Goal: Task Accomplishment & Management: Complete application form

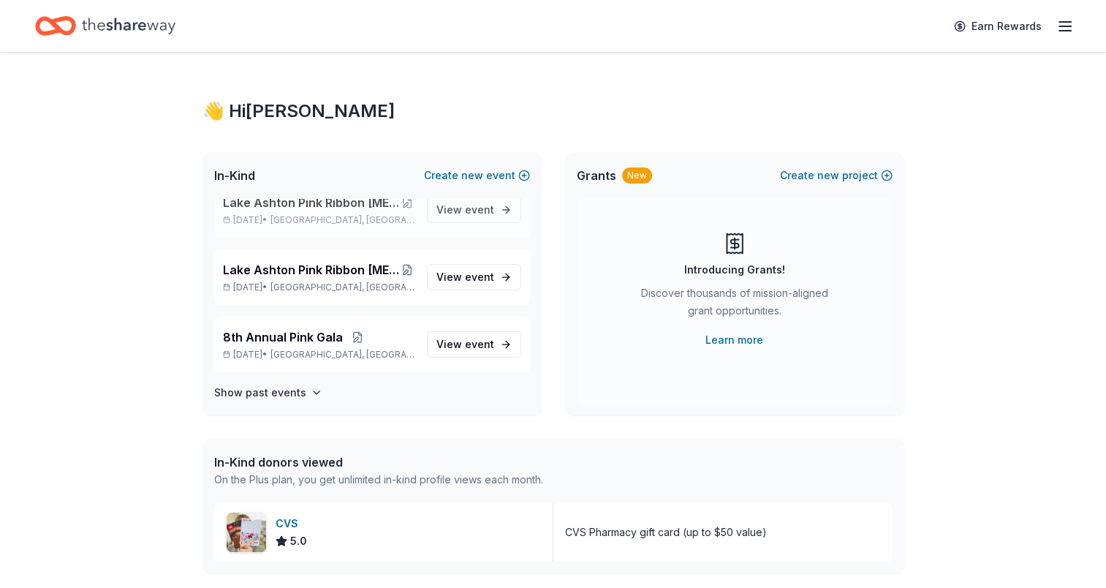
scroll to position [88, 0]
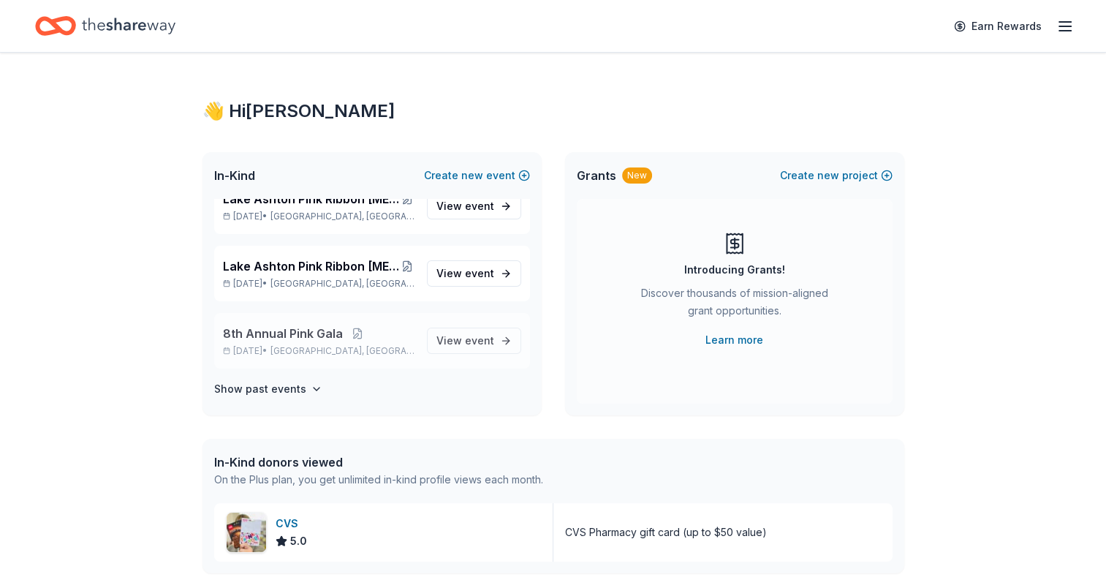
click at [313, 321] on div "8th Annual Pink Gala Oct 04, 2025 • Lakeland, FL View event" at bounding box center [372, 341] width 316 height 56
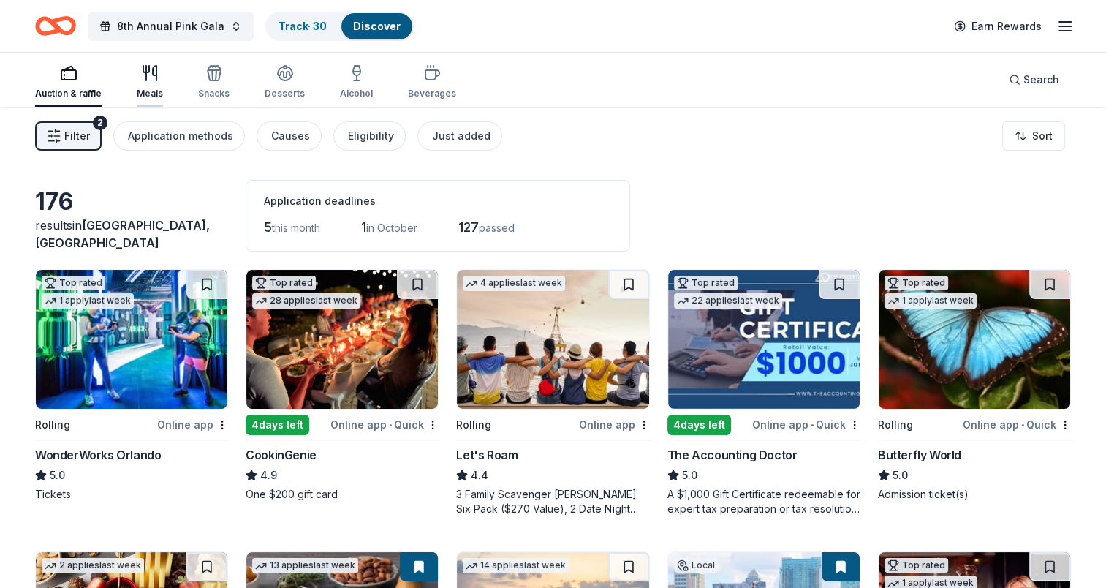
click at [161, 82] on div "Meals" at bounding box center [150, 81] width 26 height 35
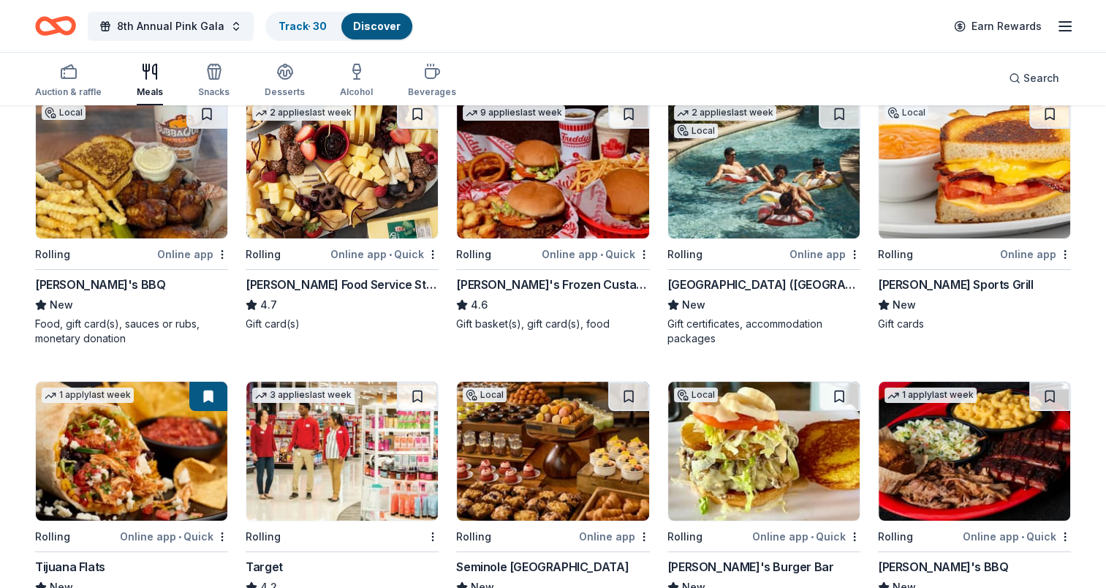
scroll to position [146, 0]
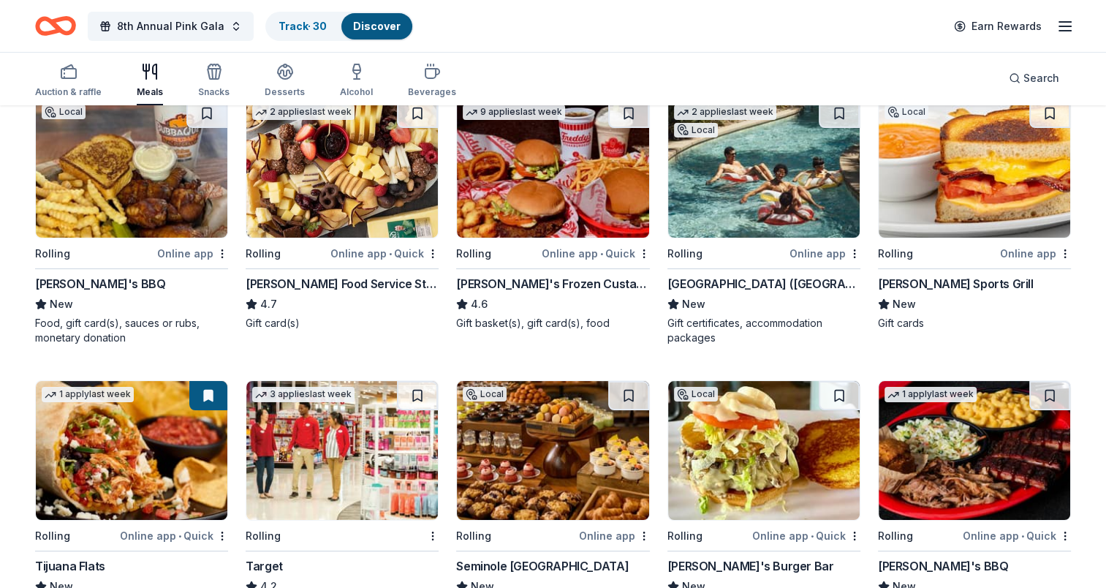
click at [132, 216] on img at bounding box center [132, 168] width 192 height 139
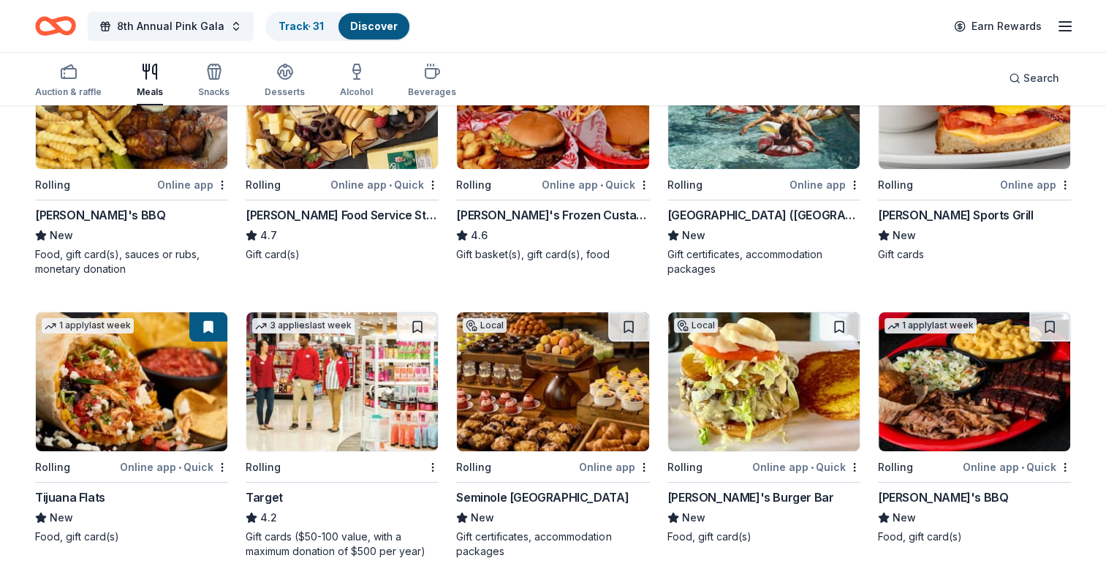
scroll to position [292, 0]
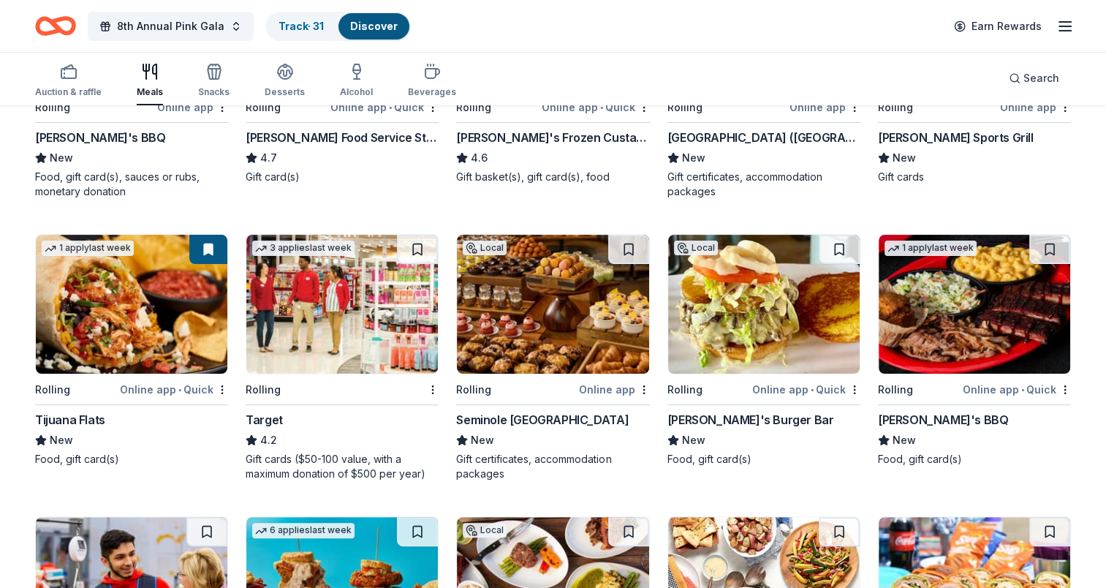
click at [163, 336] on img at bounding box center [132, 304] width 192 height 139
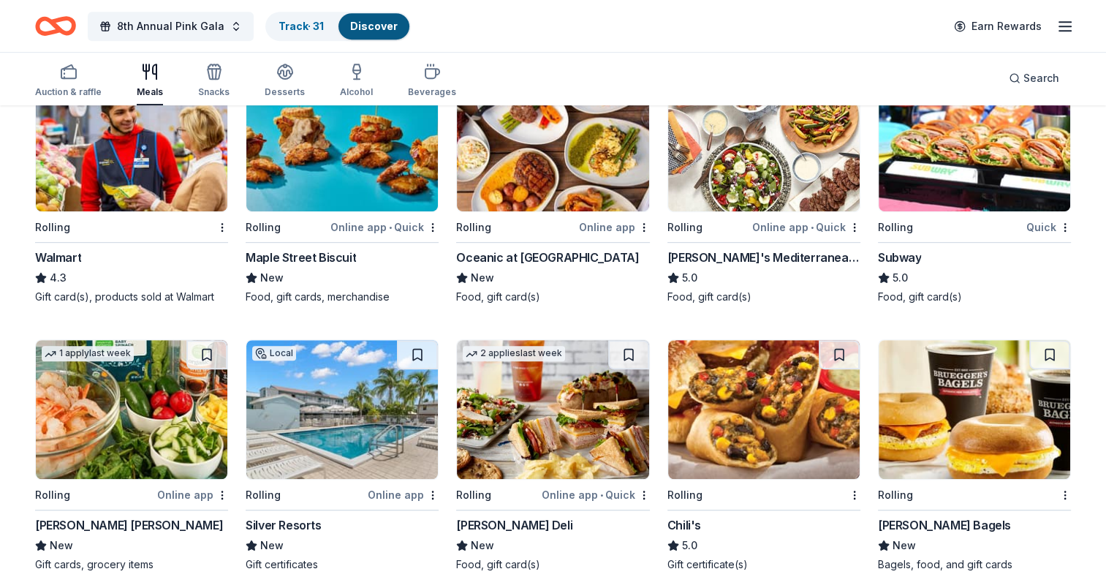
scroll to position [658, 0]
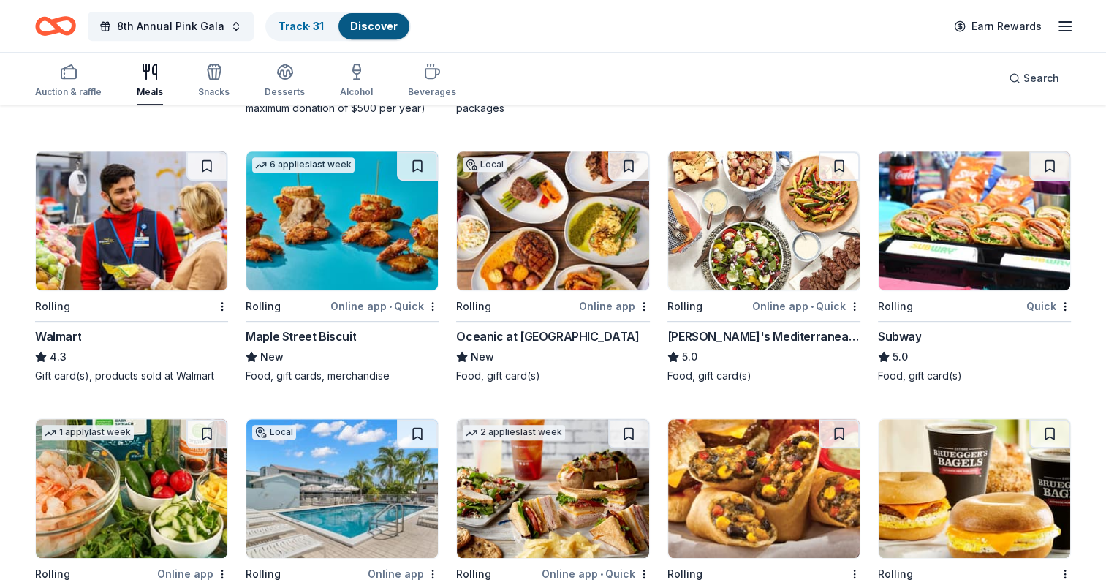
click at [1006, 212] on img at bounding box center [975, 220] width 192 height 139
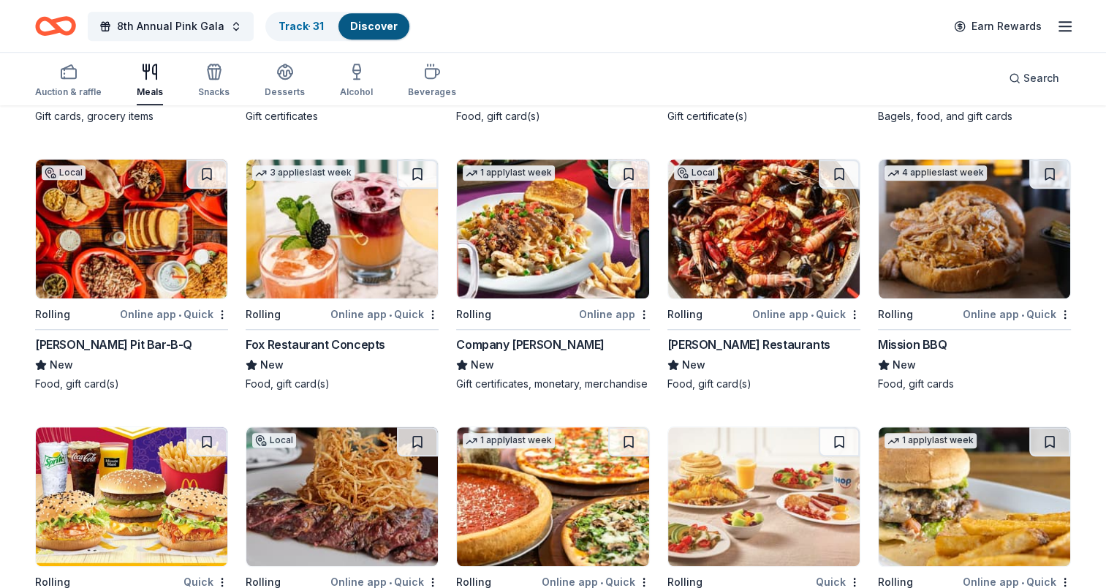
scroll to position [1170, 0]
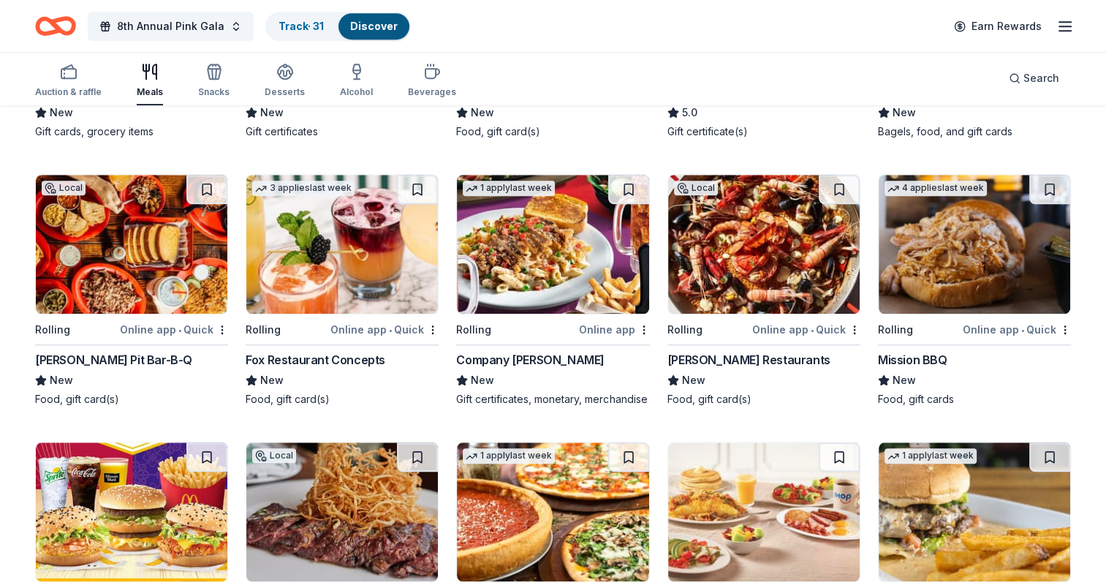
click at [971, 245] on img at bounding box center [975, 244] width 192 height 139
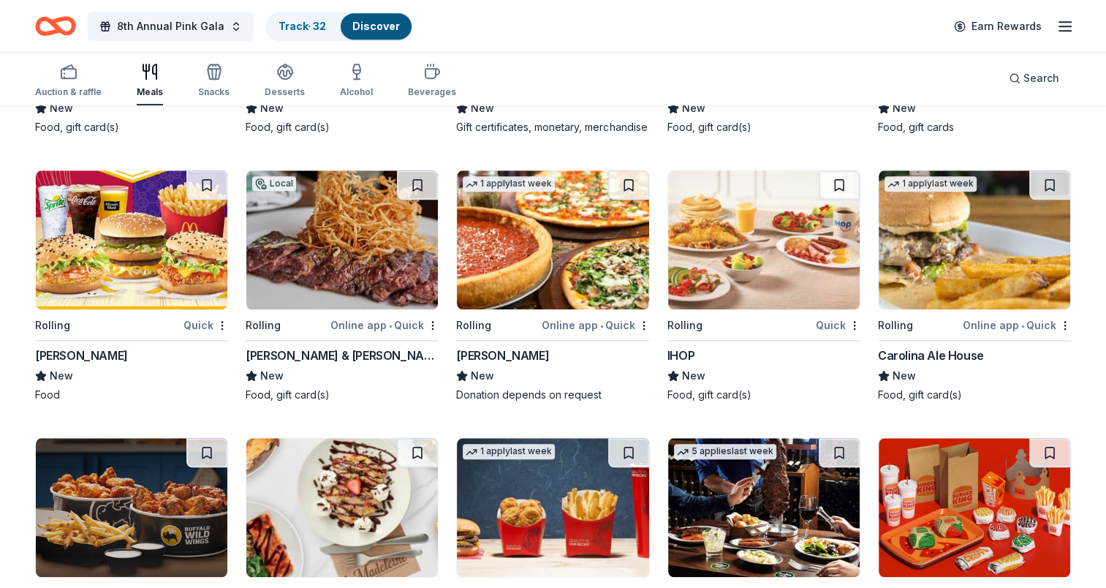
scroll to position [1462, 0]
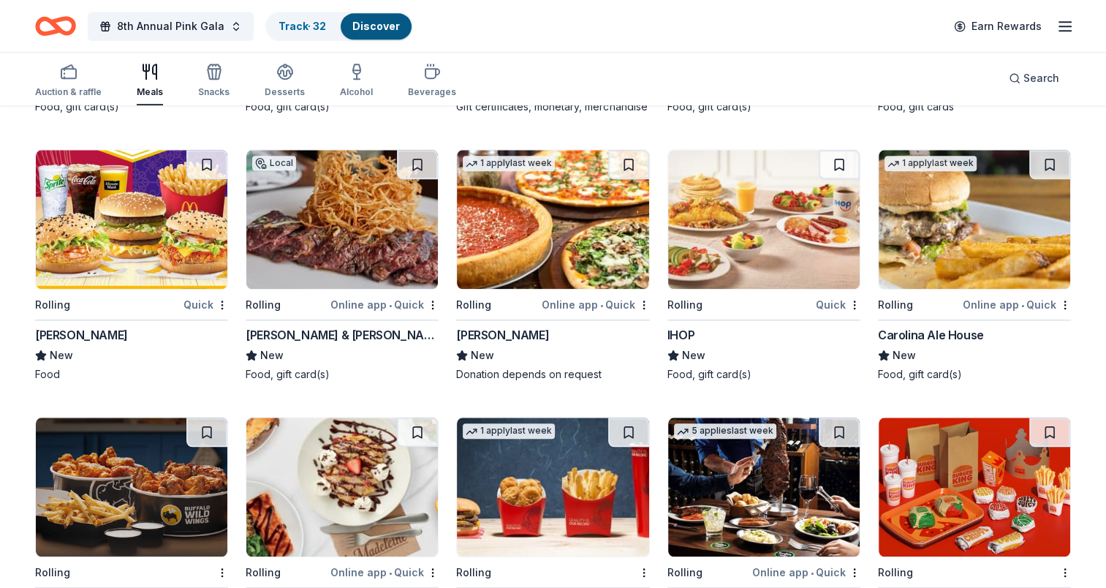
click at [168, 271] on img at bounding box center [132, 219] width 192 height 139
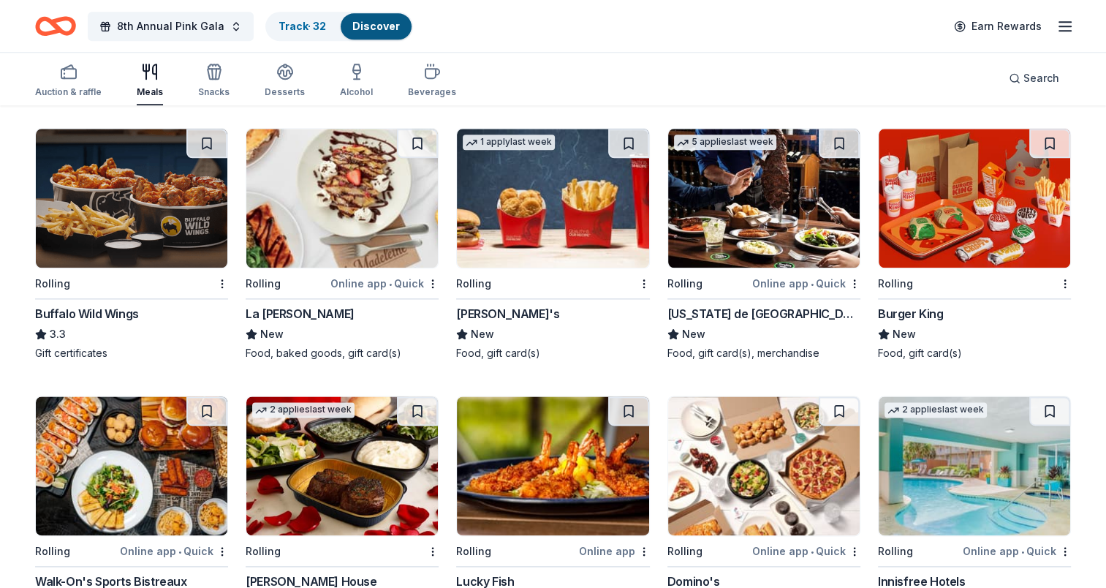
scroll to position [1755, 0]
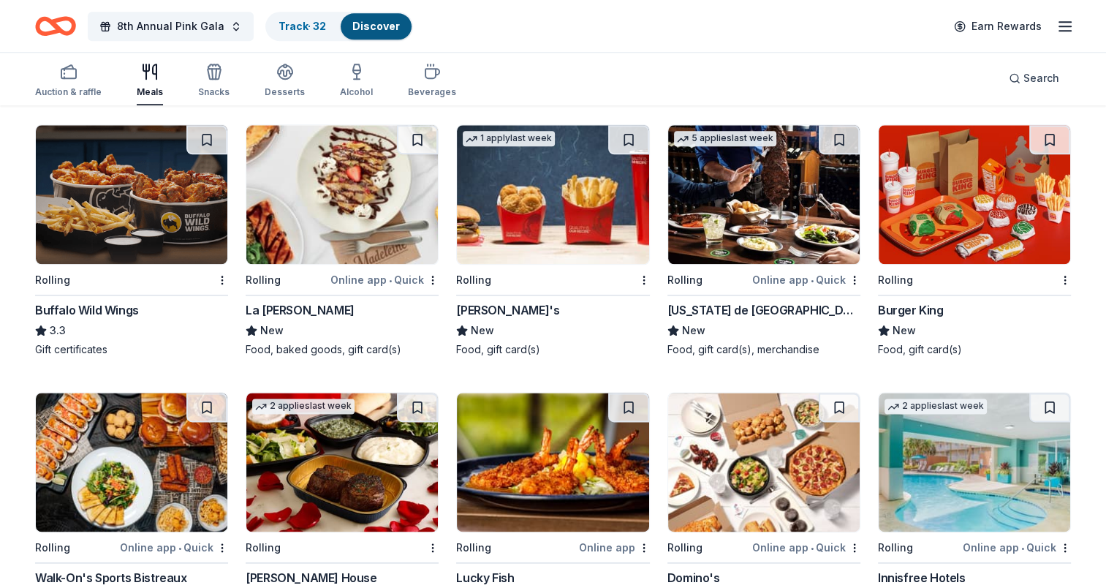
click at [759, 223] on img at bounding box center [764, 194] width 192 height 139
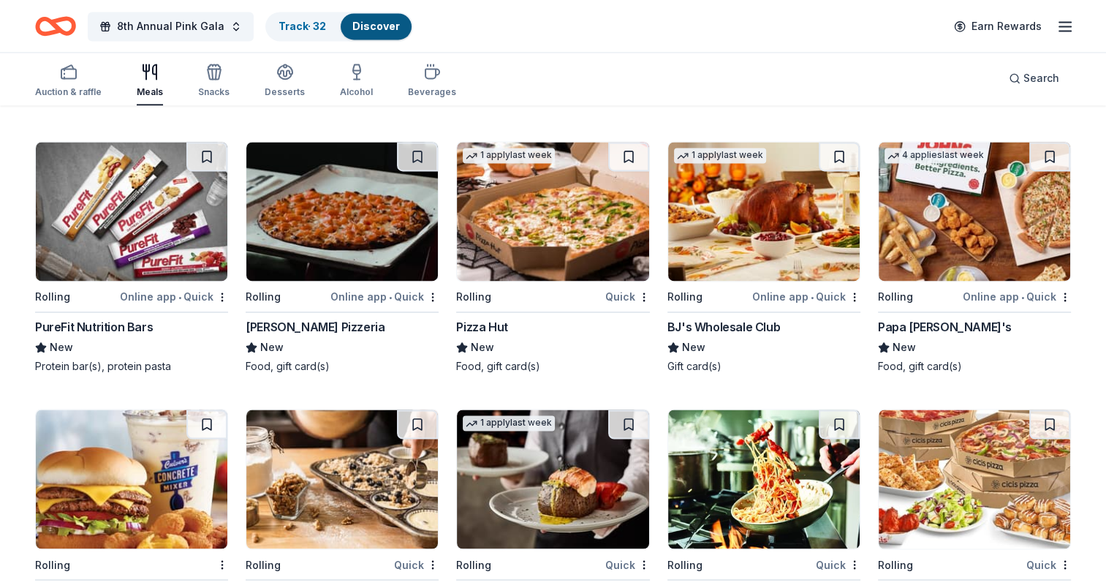
scroll to position [2360, 0]
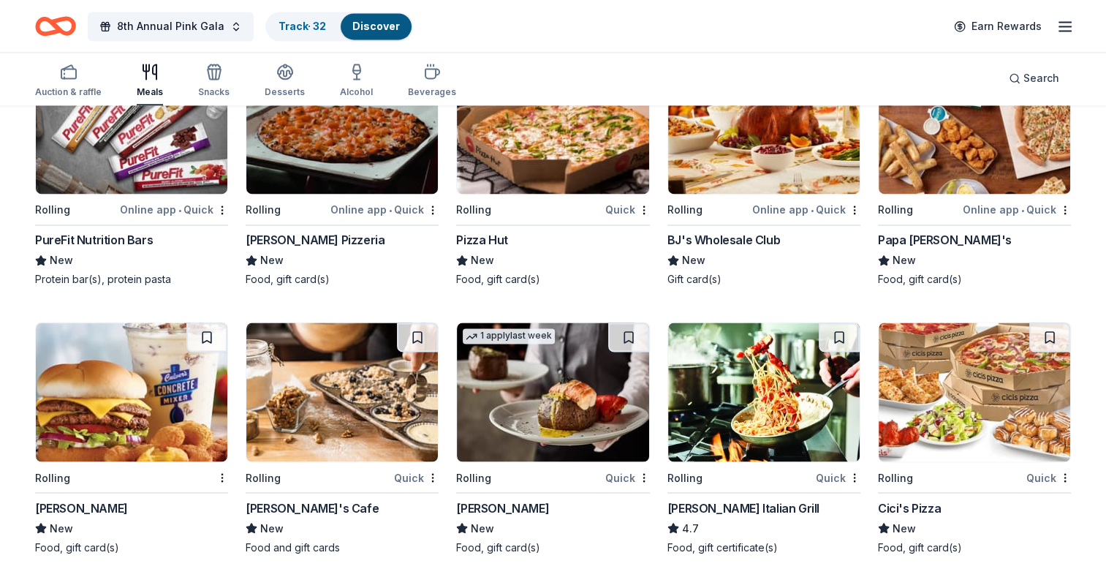
click at [922, 152] on img at bounding box center [975, 124] width 192 height 139
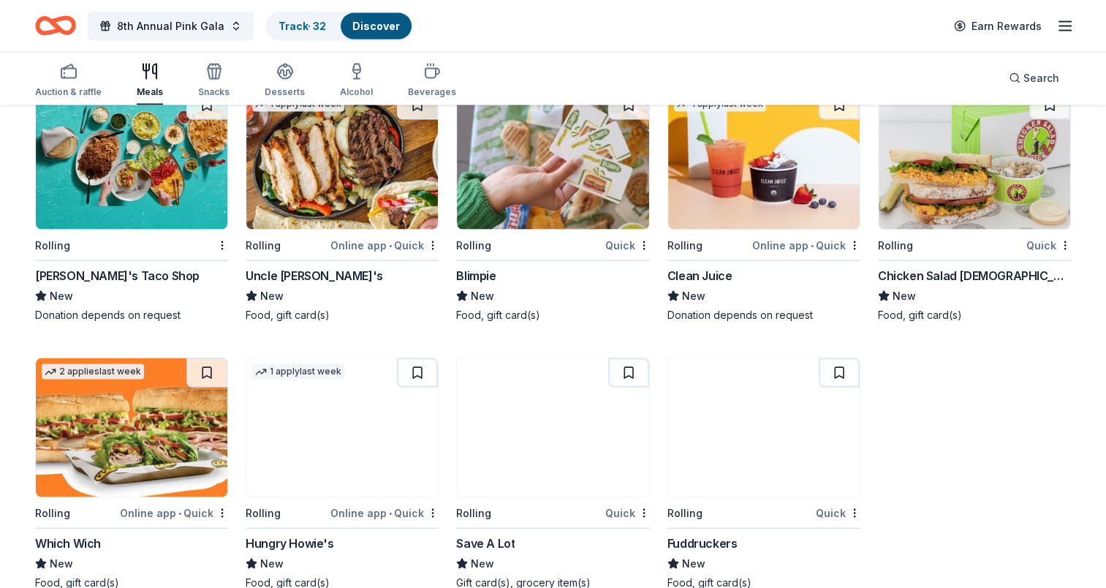
scroll to position [2904, 0]
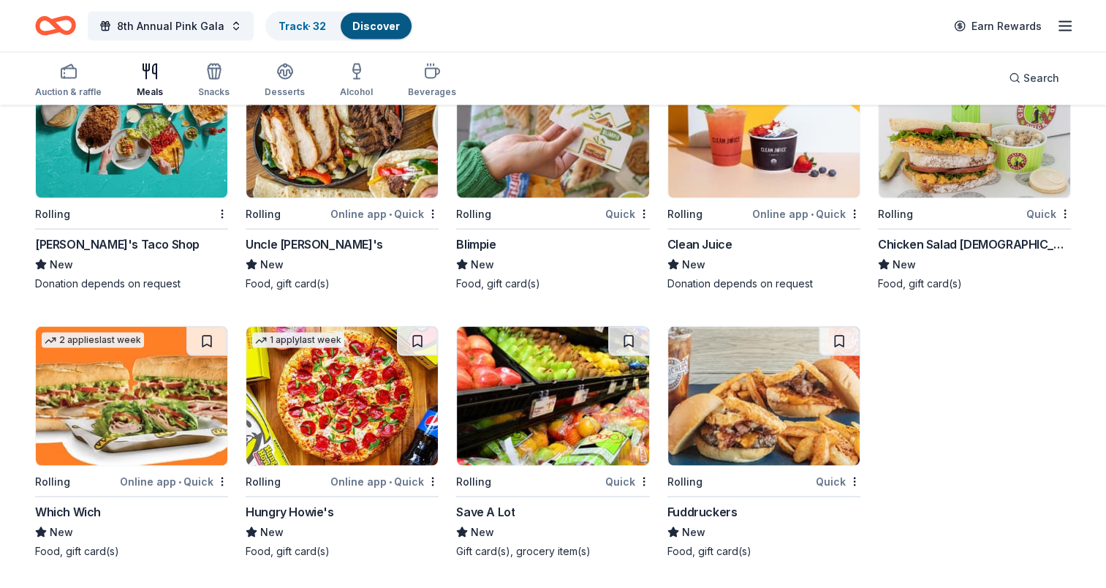
click at [945, 140] on img at bounding box center [975, 128] width 192 height 139
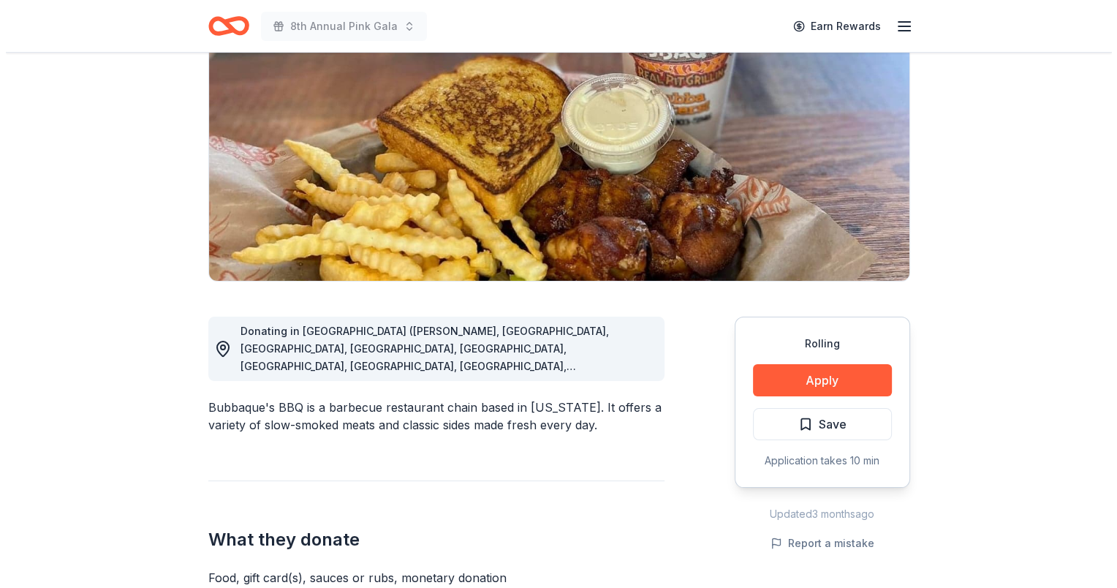
scroll to position [219, 0]
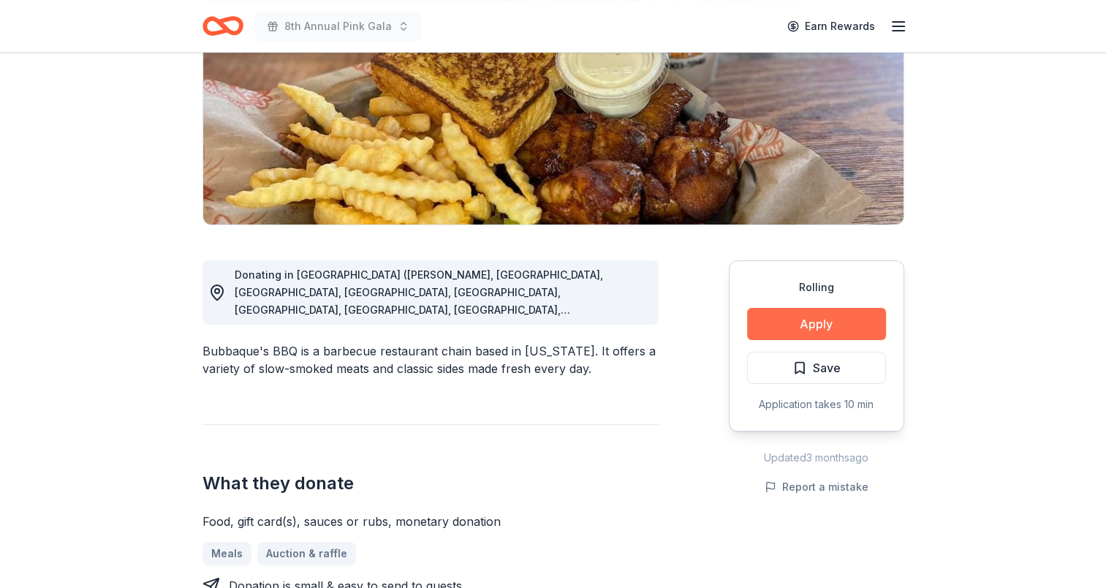
click at [822, 326] on button "Apply" at bounding box center [816, 324] width 139 height 32
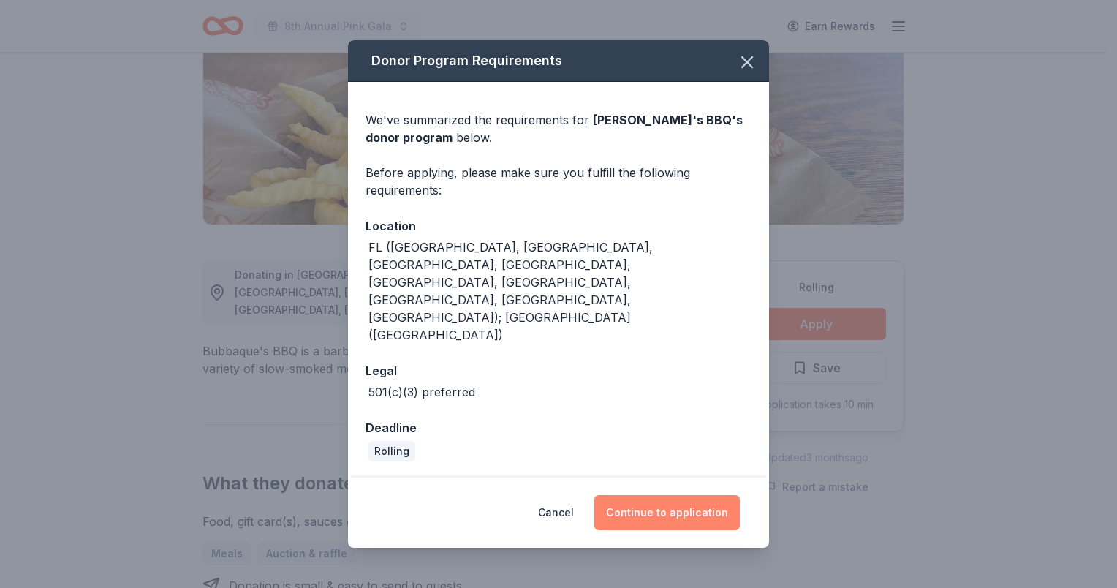
click at [650, 495] on button "Continue to application" at bounding box center [667, 512] width 146 height 35
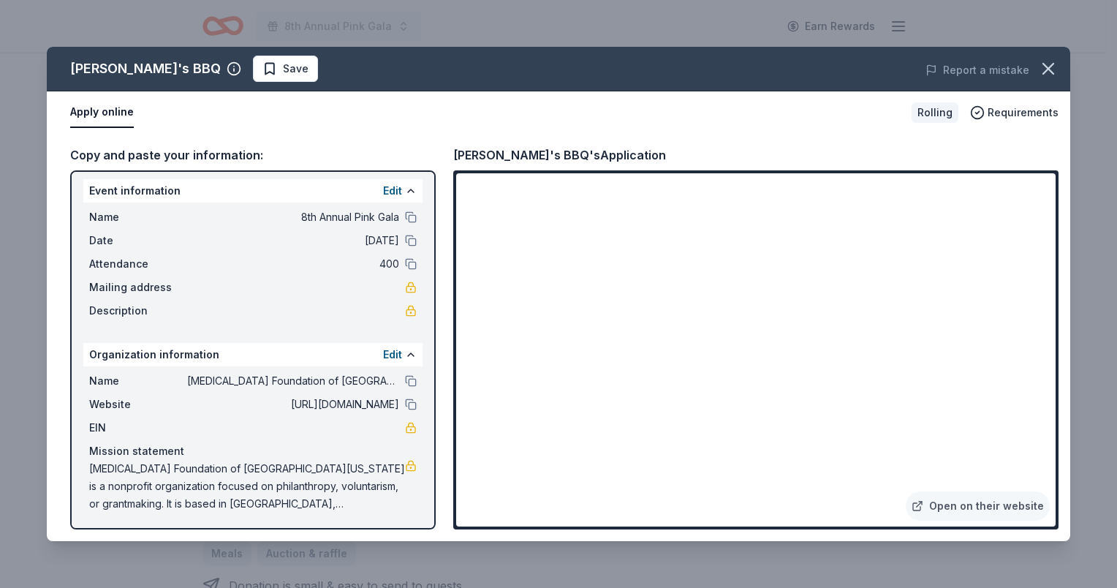
scroll to position [6, 0]
drag, startPoint x: 91, startPoint y: 467, endPoint x: 235, endPoint y: 513, distance: 151.9
click at [235, 513] on div "Name Breast Cancer Foundation of Central Florida Website http://bcfcf.org EIN M…" at bounding box center [252, 441] width 339 height 152
click at [283, 63] on span "Save" at bounding box center [296, 69] width 26 height 18
click at [246, 63] on html "8th Annual Pink Gala Earn Rewards Rolling Share Bubbaque's BBQ New Share Donati…" at bounding box center [558, 75] width 1117 height 588
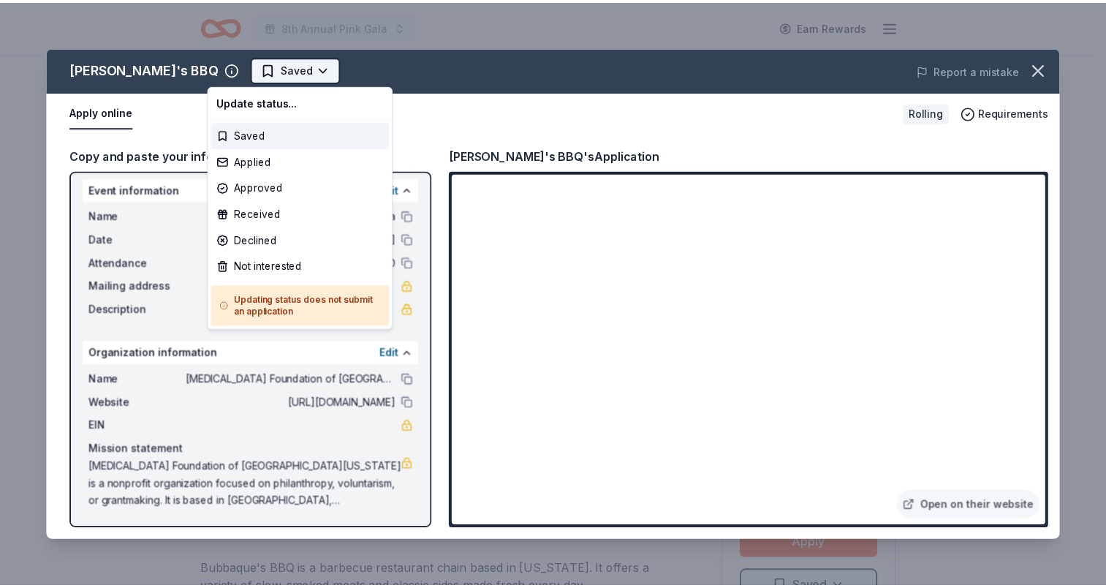
scroll to position [0, 0]
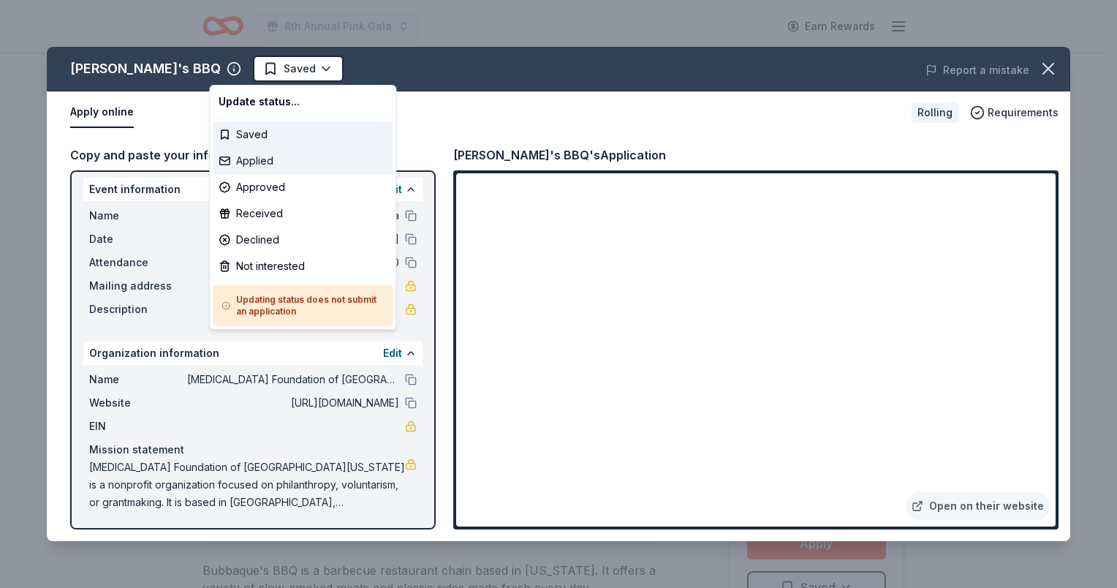
click at [254, 156] on div "Applied" at bounding box center [303, 161] width 180 height 26
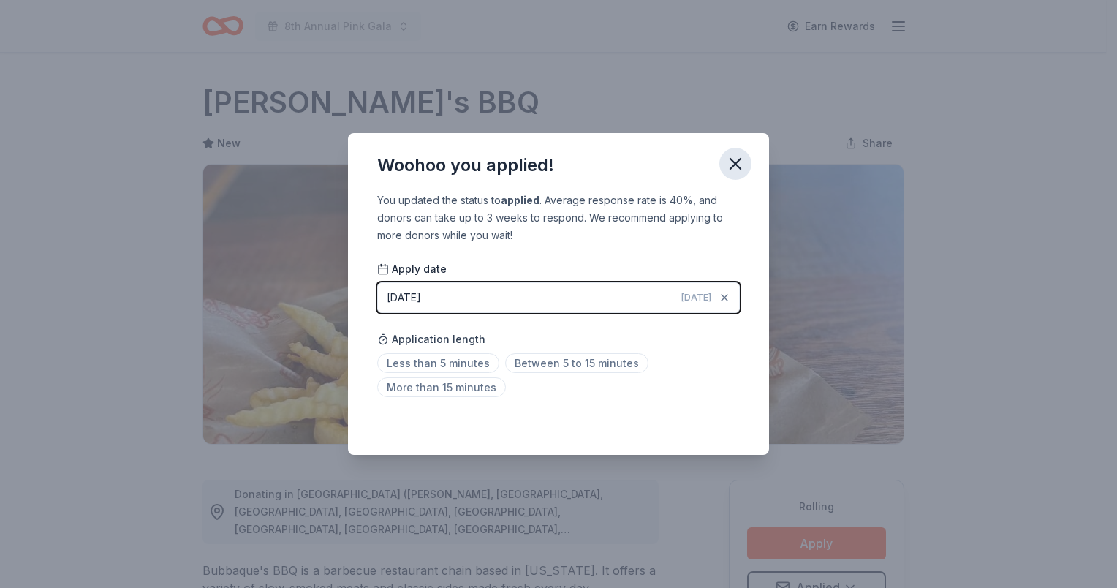
click at [733, 169] on icon "button" at bounding box center [735, 164] width 20 height 20
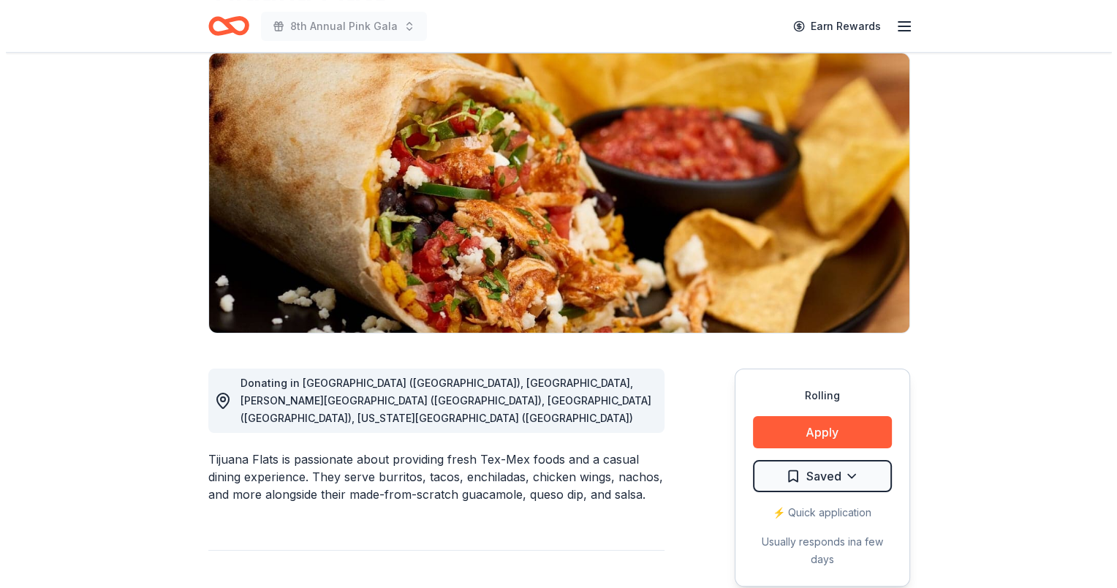
scroll to position [219, 0]
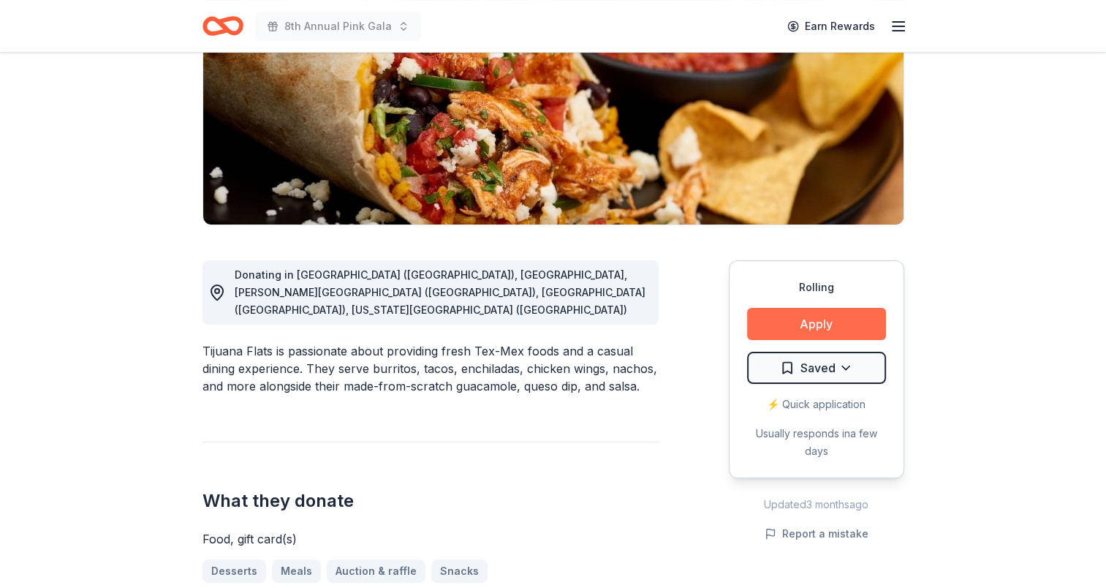
click at [803, 328] on button "Apply" at bounding box center [816, 324] width 139 height 32
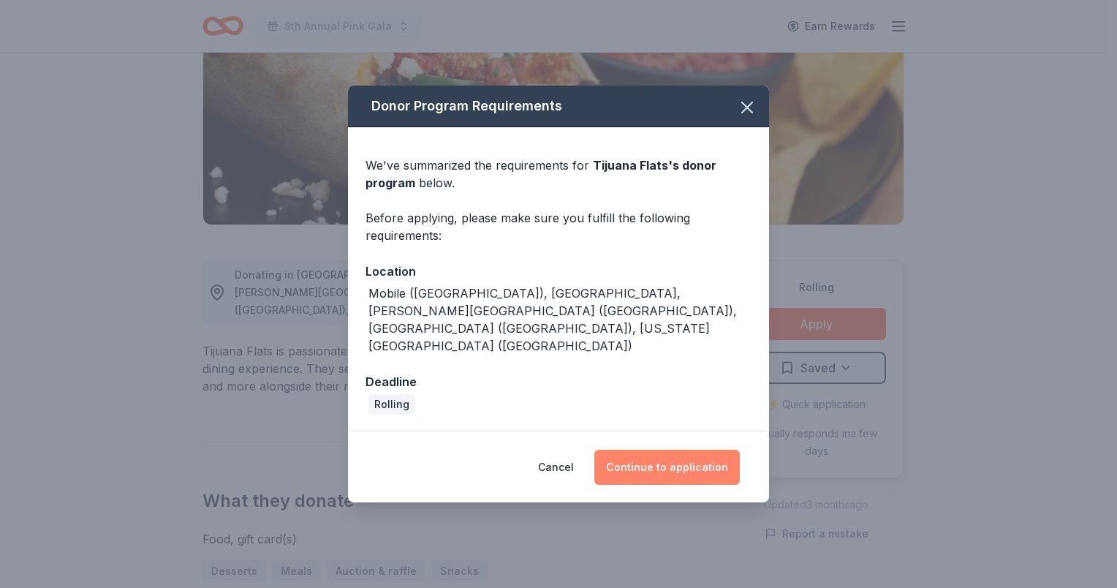
click at [659, 450] on button "Continue to application" at bounding box center [667, 467] width 146 height 35
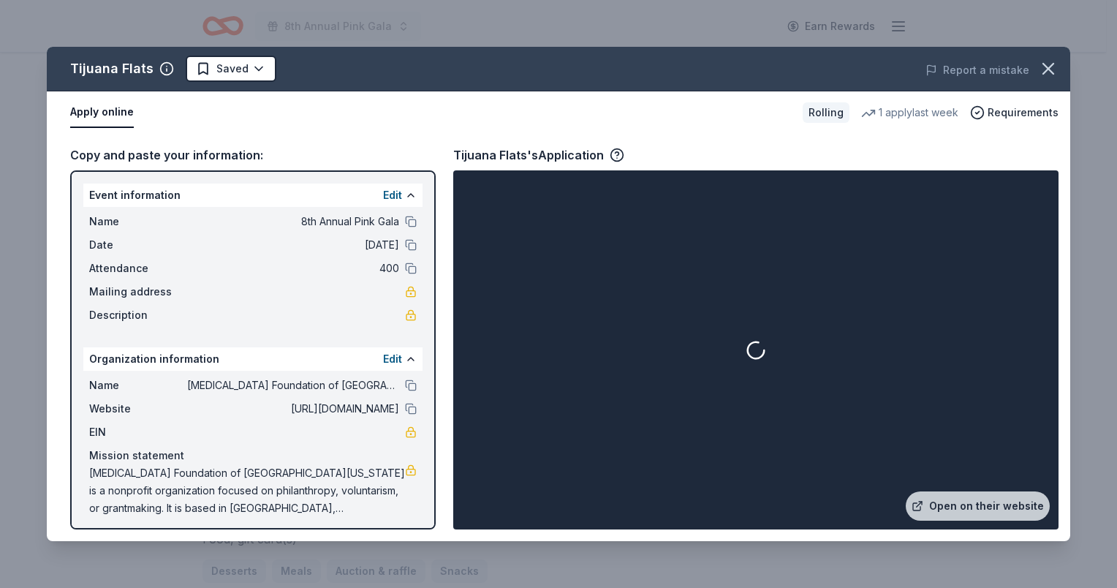
scroll to position [6, 0]
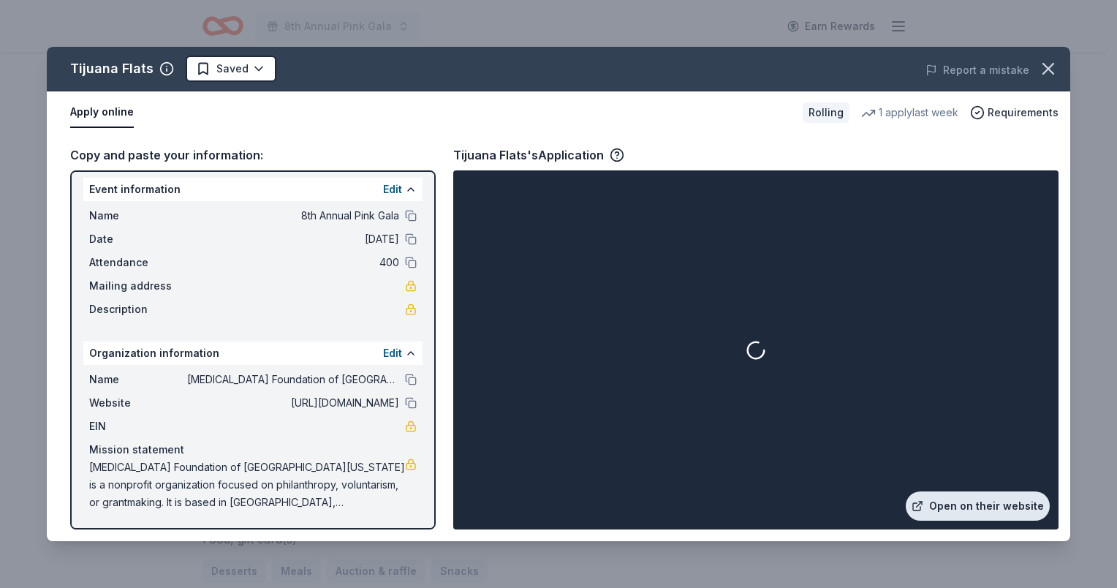
click at [963, 502] on link "Open on their website" at bounding box center [978, 505] width 144 height 29
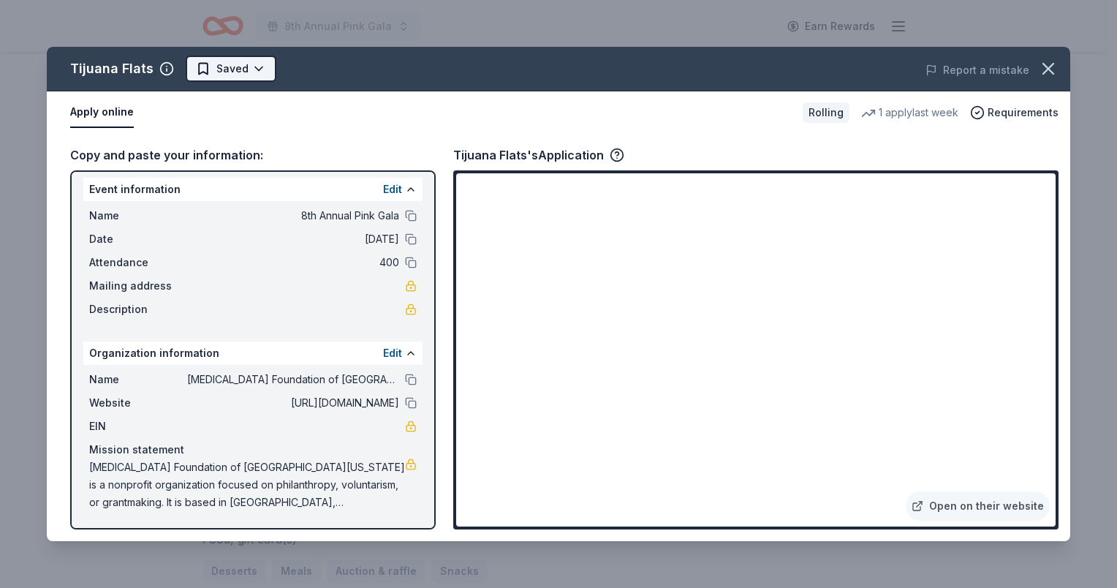
click at [250, 70] on html "8th Annual Pink Gala Earn Rewards Rolling Share Tijuana Flats New 1 apply last …" at bounding box center [558, 75] width 1117 height 588
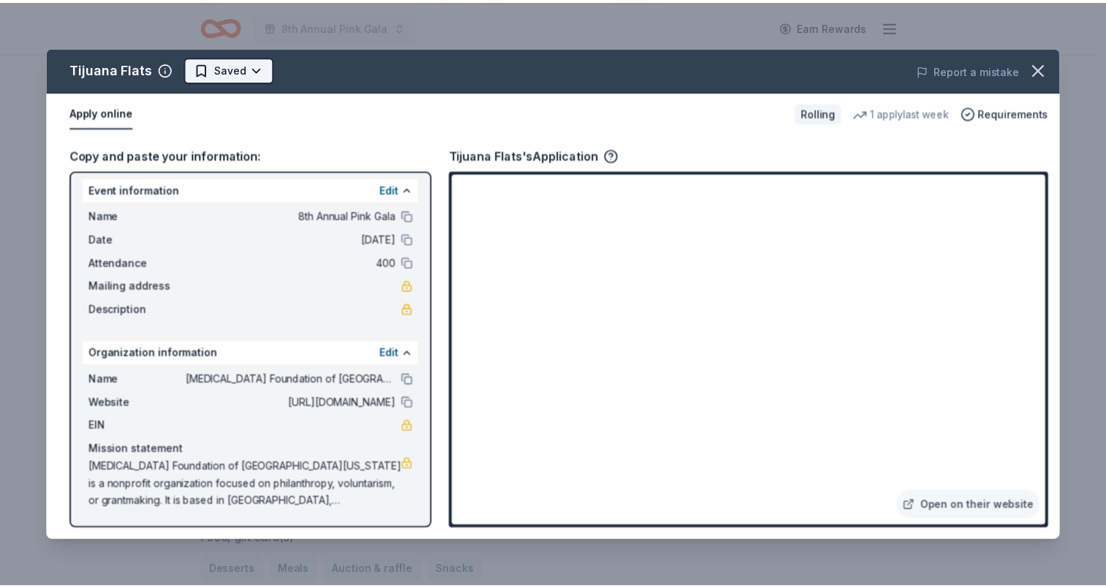
scroll to position [0, 0]
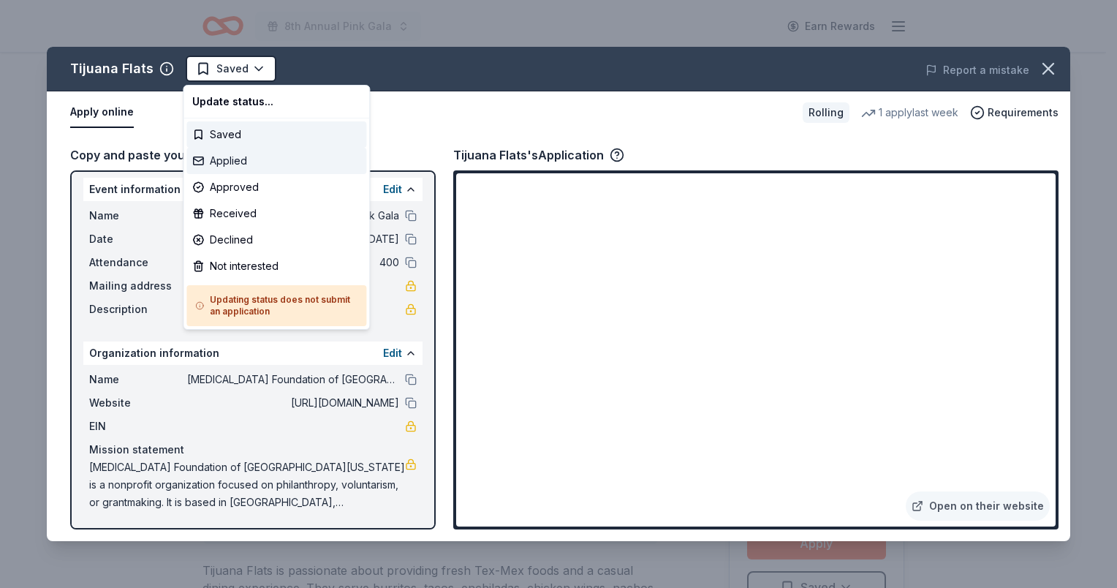
click at [235, 162] on div "Applied" at bounding box center [276, 161] width 180 height 26
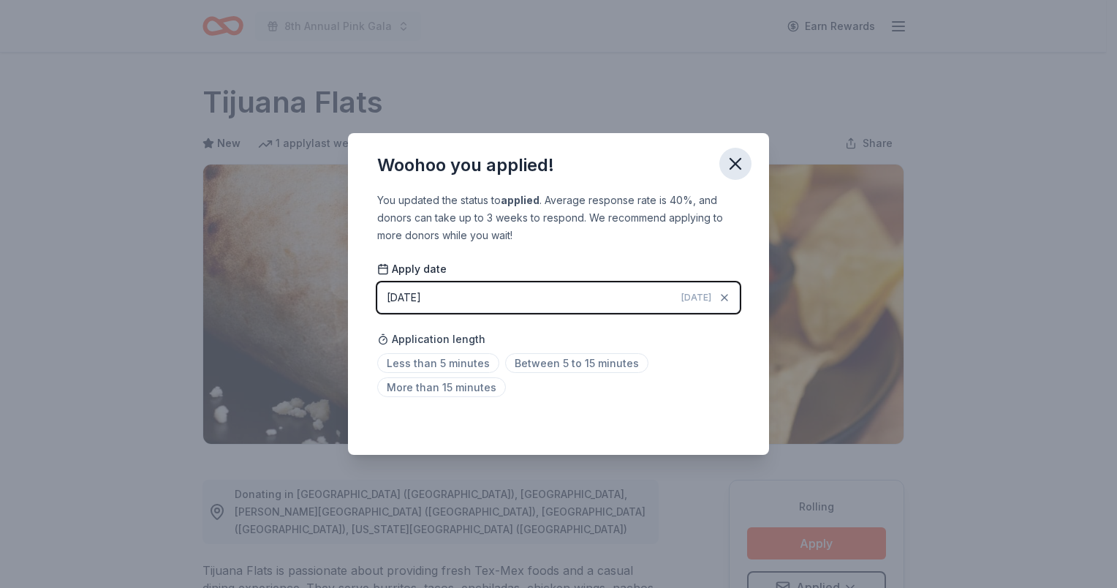
click at [741, 160] on icon "button" at bounding box center [735, 164] width 20 height 20
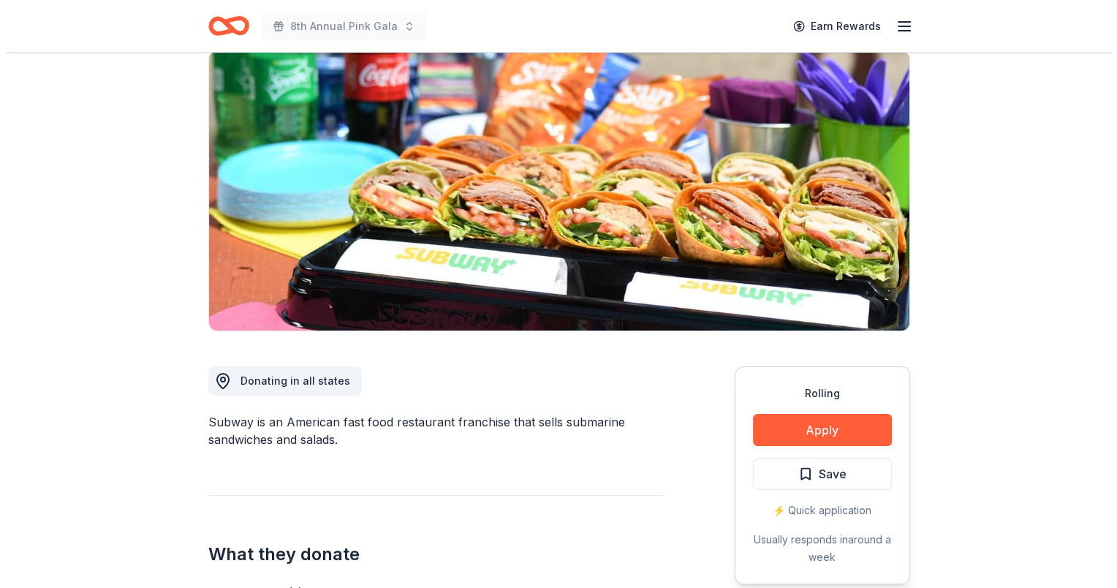
scroll to position [292, 0]
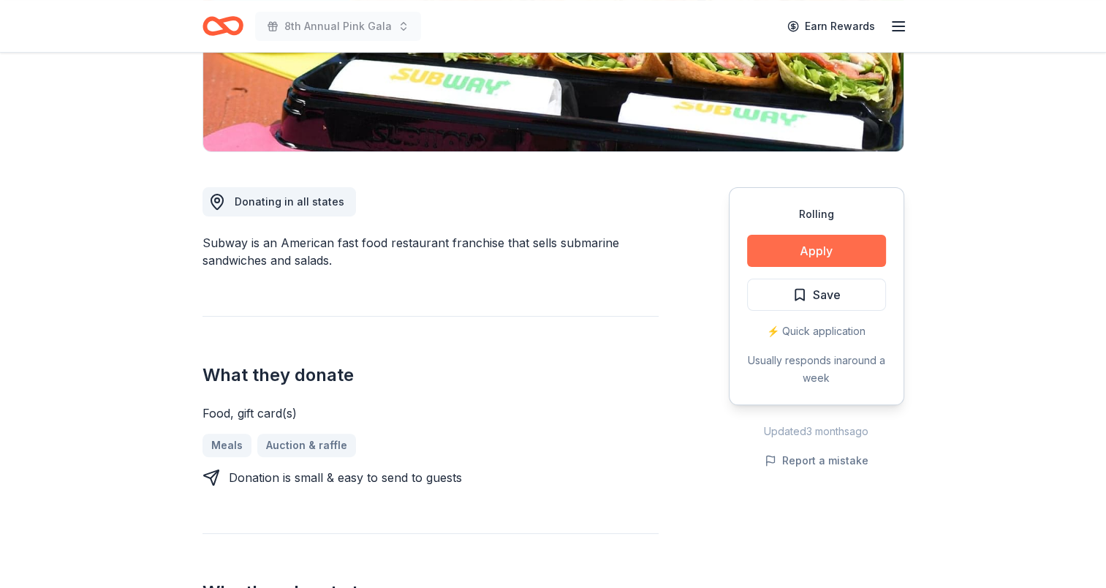
click at [818, 254] on button "Apply" at bounding box center [816, 251] width 139 height 32
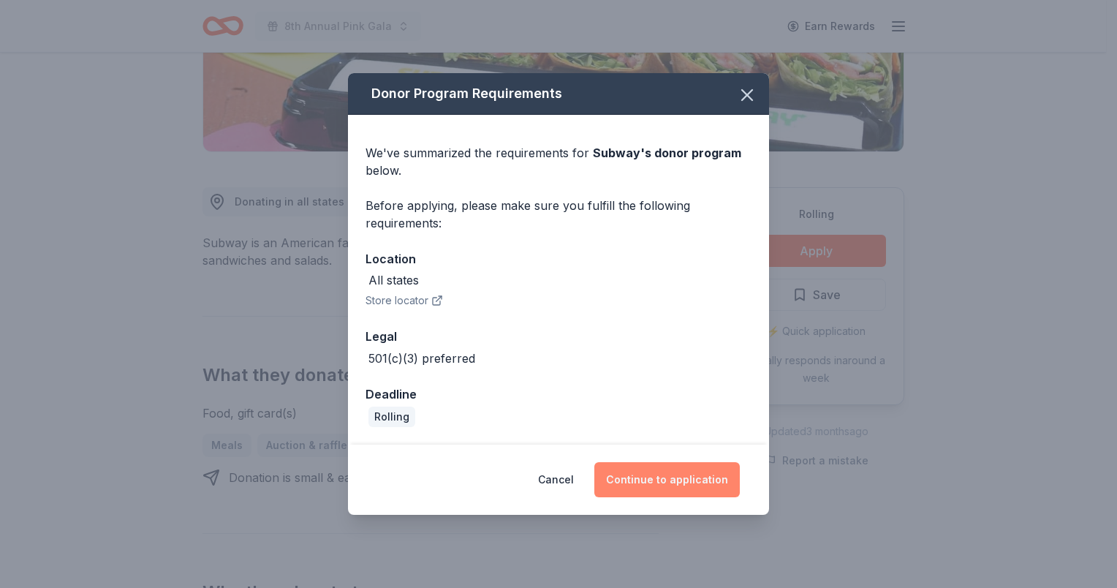
click at [667, 469] on button "Continue to application" at bounding box center [667, 479] width 146 height 35
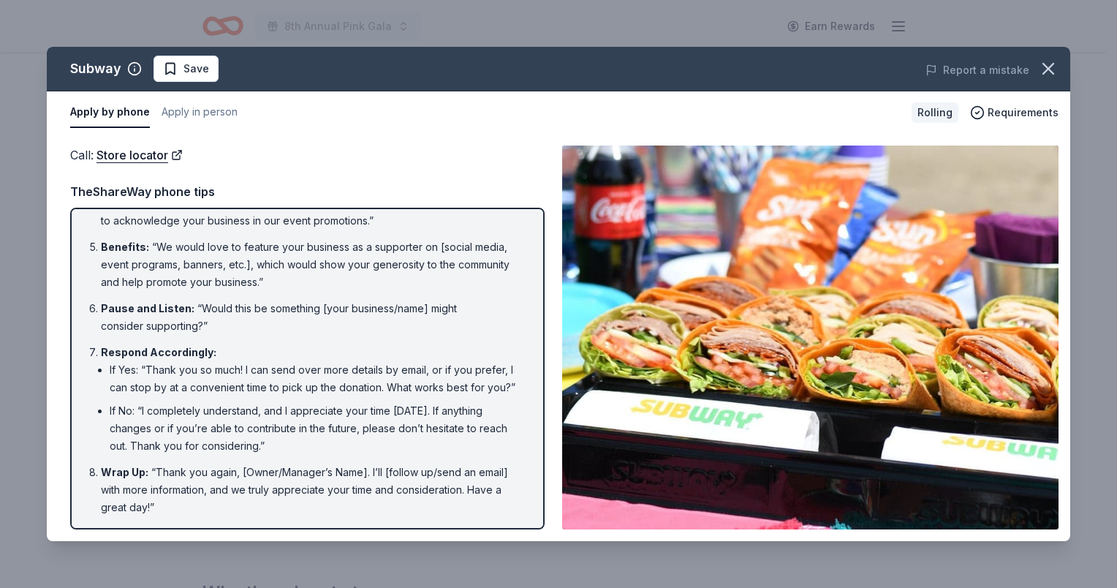
scroll to position [244, 0]
click at [227, 107] on button "Apply in person" at bounding box center [200, 112] width 76 height 31
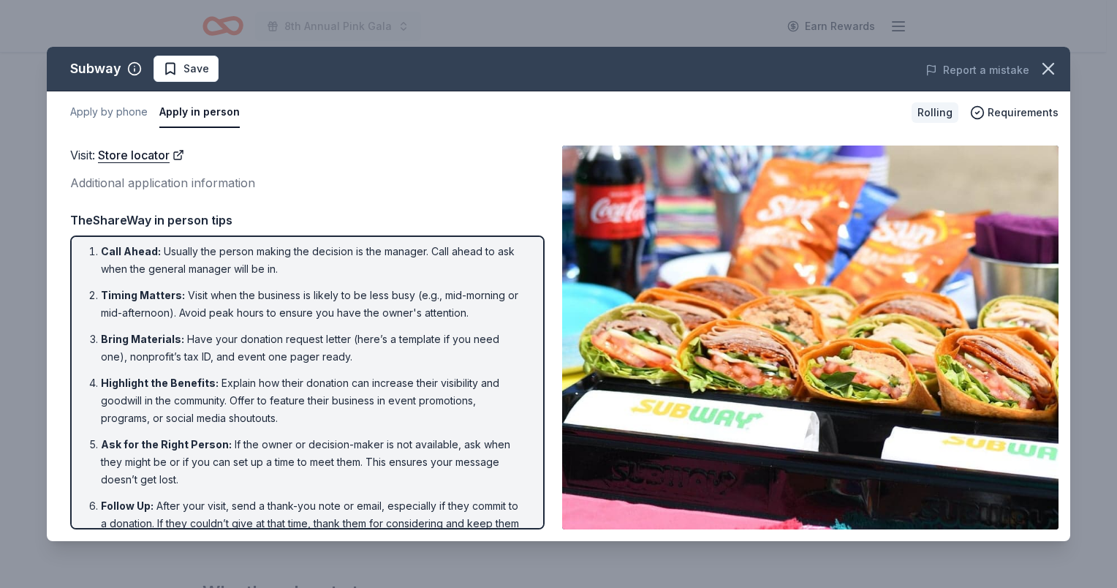
scroll to position [0, 0]
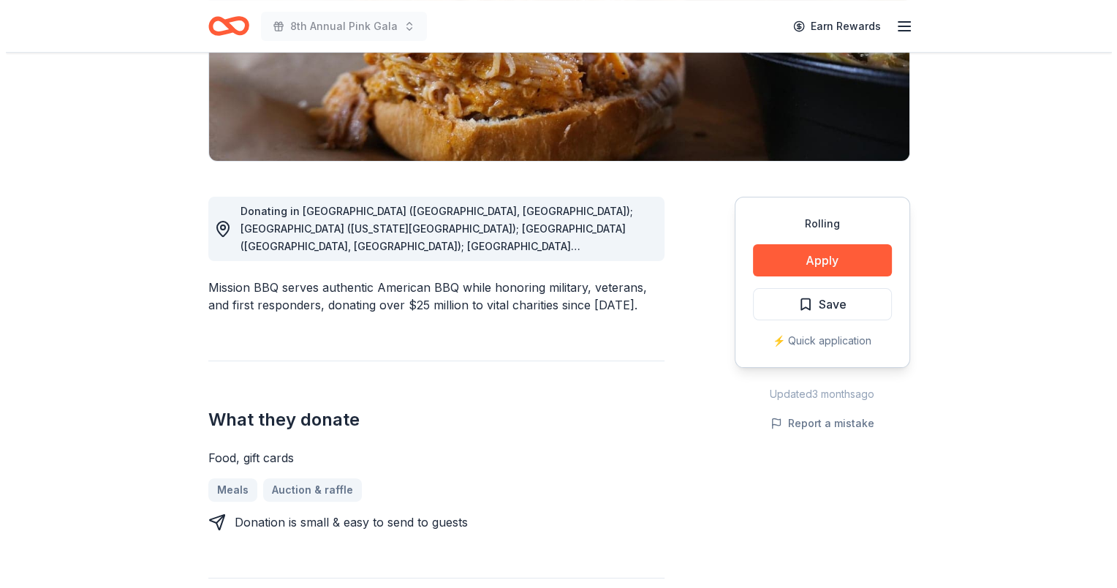
scroll to position [292, 0]
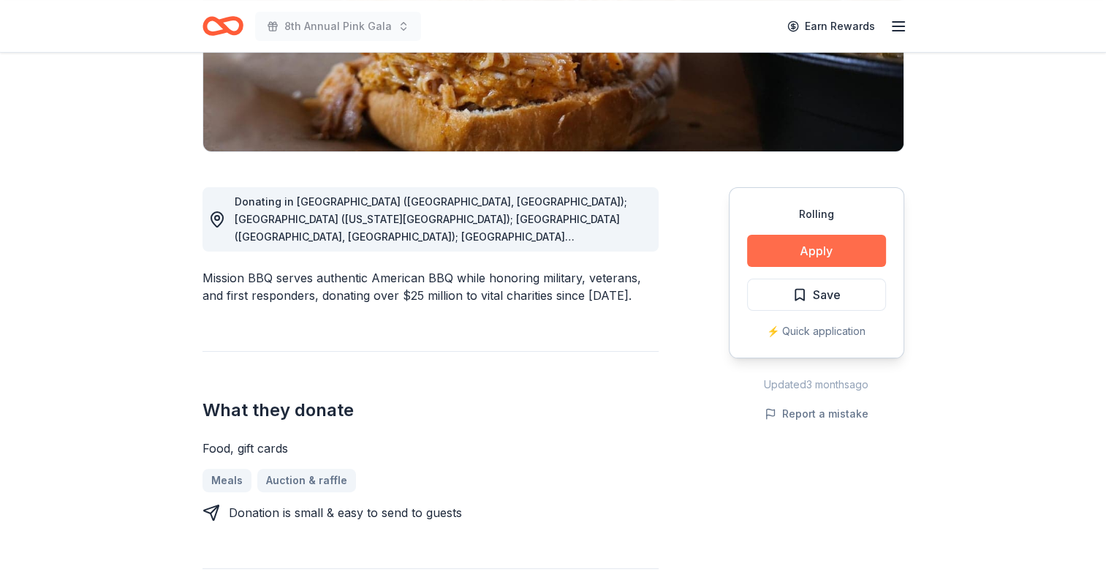
click at [828, 250] on button "Apply" at bounding box center [816, 251] width 139 height 32
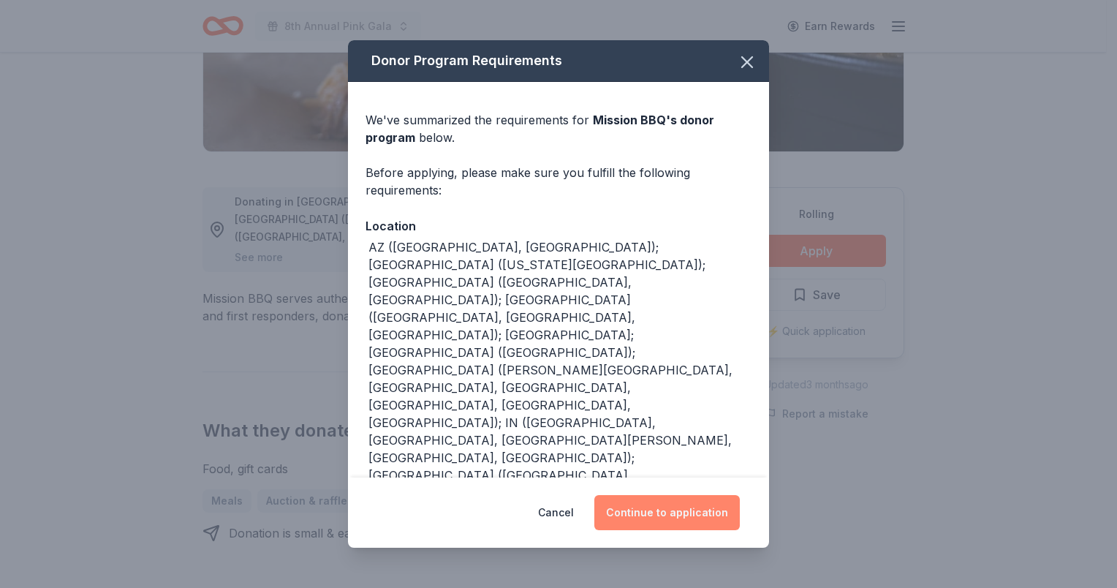
click at [694, 509] on button "Continue to application" at bounding box center [667, 512] width 146 height 35
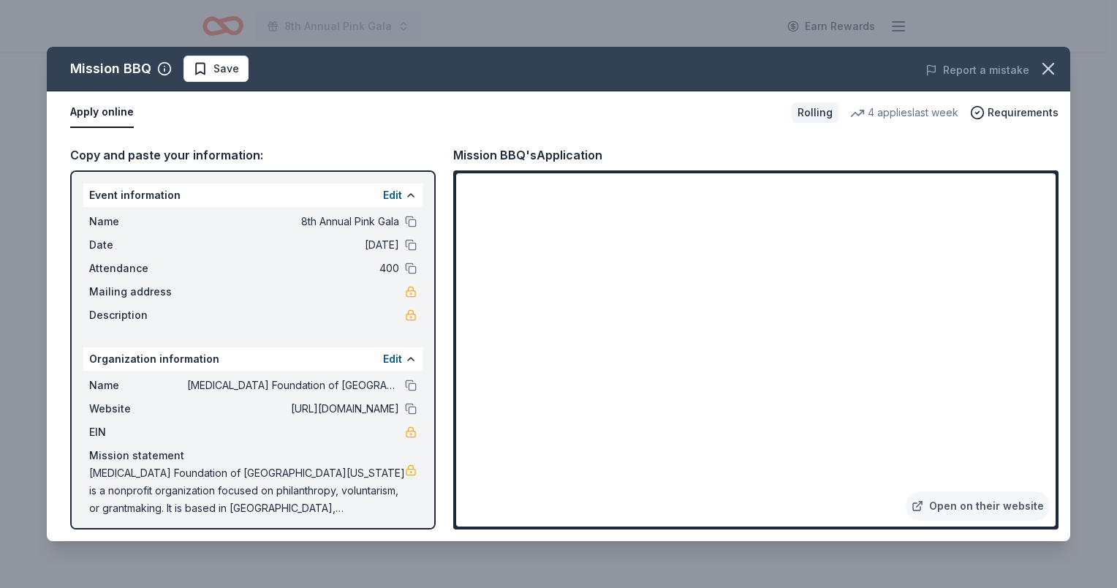
click at [608, 171] on div "Open on their website" at bounding box center [755, 349] width 605 height 359
click at [231, 70] on span "Save" at bounding box center [227, 69] width 26 height 18
click at [231, 69] on html "8th Annual Pink Gala Earn Rewards Rolling Share Mission BBQ New 4 applies last …" at bounding box center [558, 2] width 1117 height 588
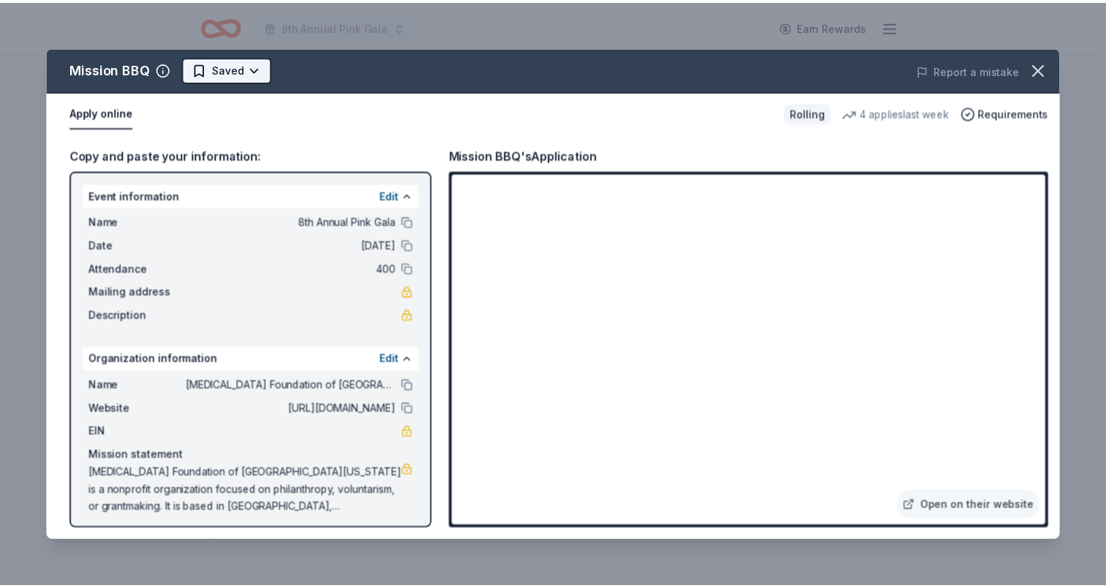
scroll to position [0, 0]
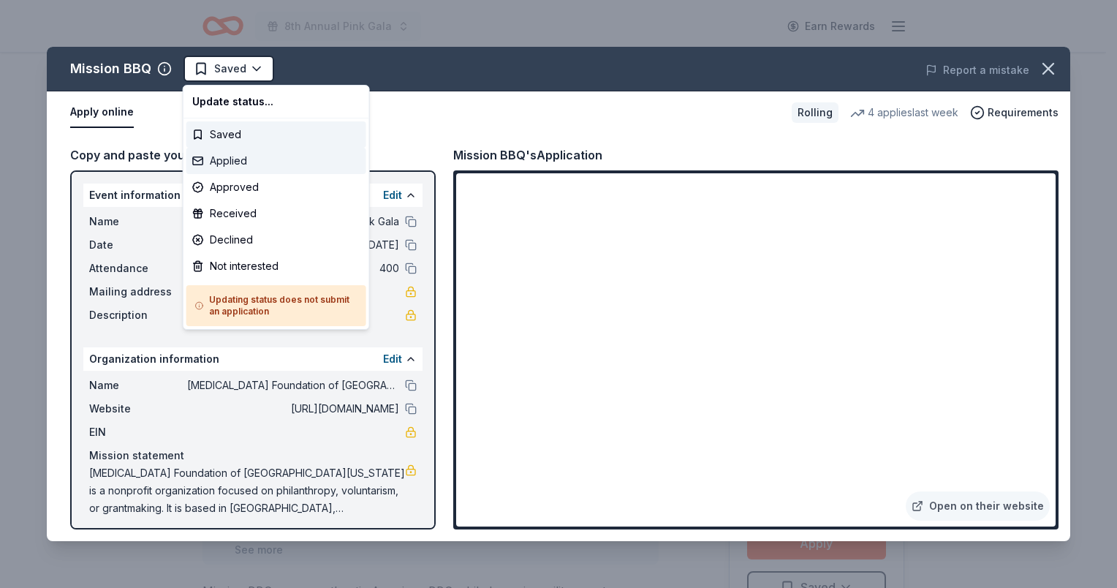
click at [223, 167] on div "Applied" at bounding box center [276, 161] width 180 height 26
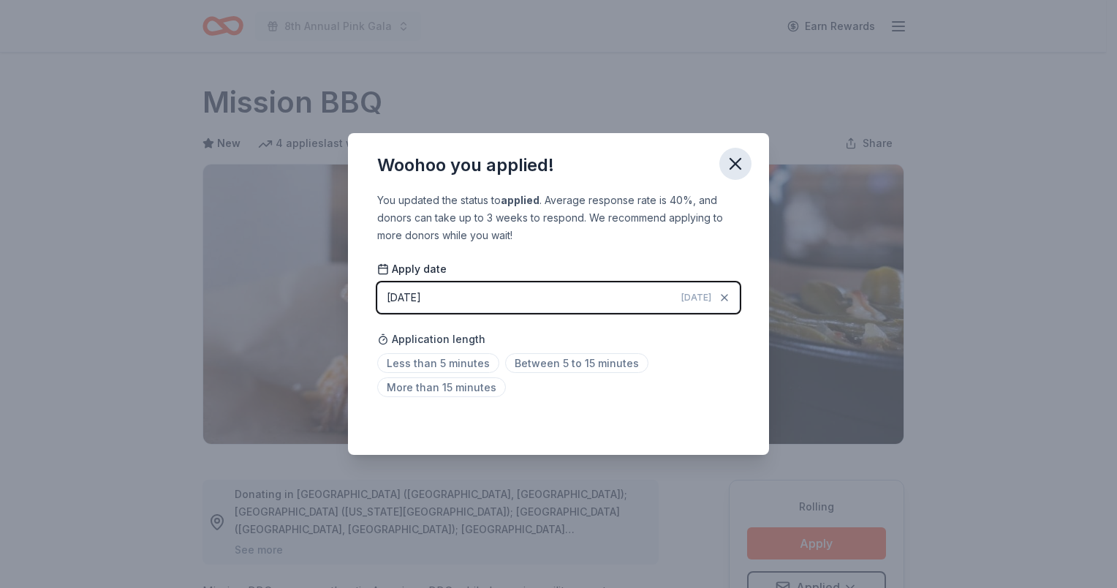
click at [733, 161] on icon "button" at bounding box center [735, 164] width 10 height 10
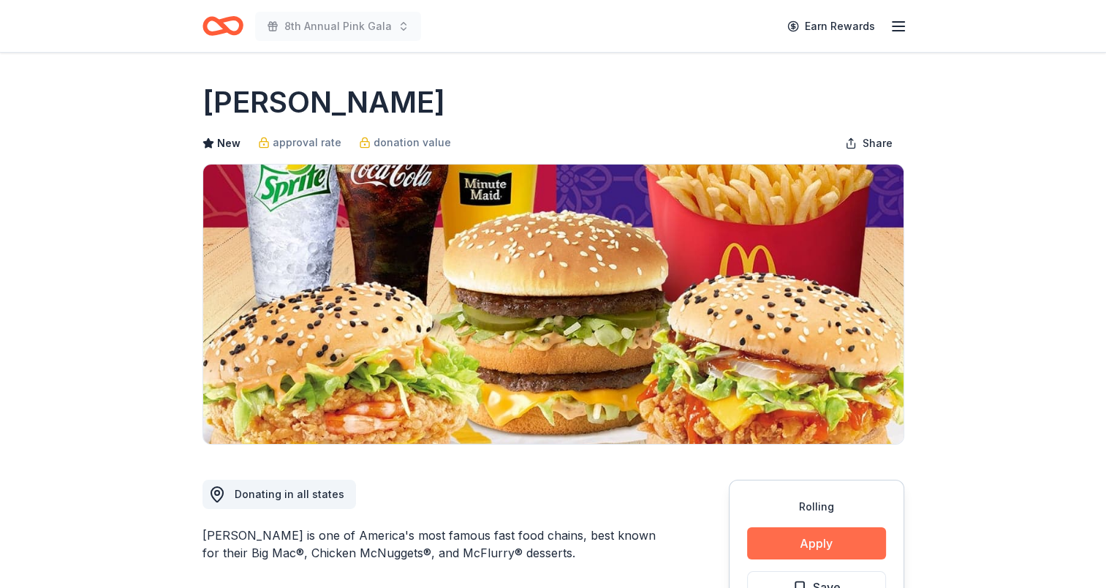
click at [823, 546] on button "Apply" at bounding box center [816, 543] width 139 height 32
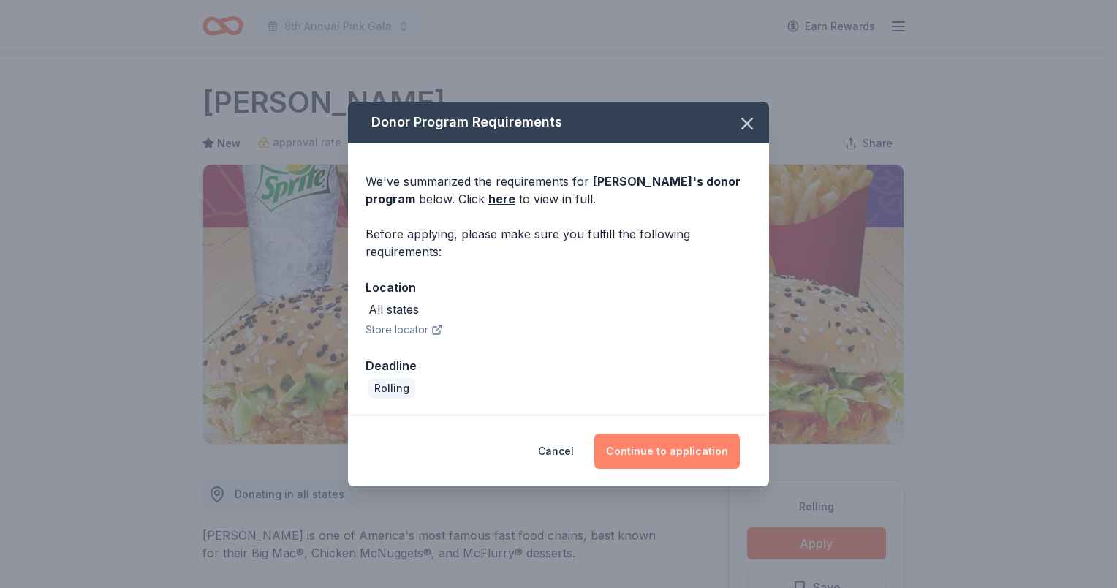
click at [691, 446] on button "Continue to application" at bounding box center [667, 451] width 146 height 35
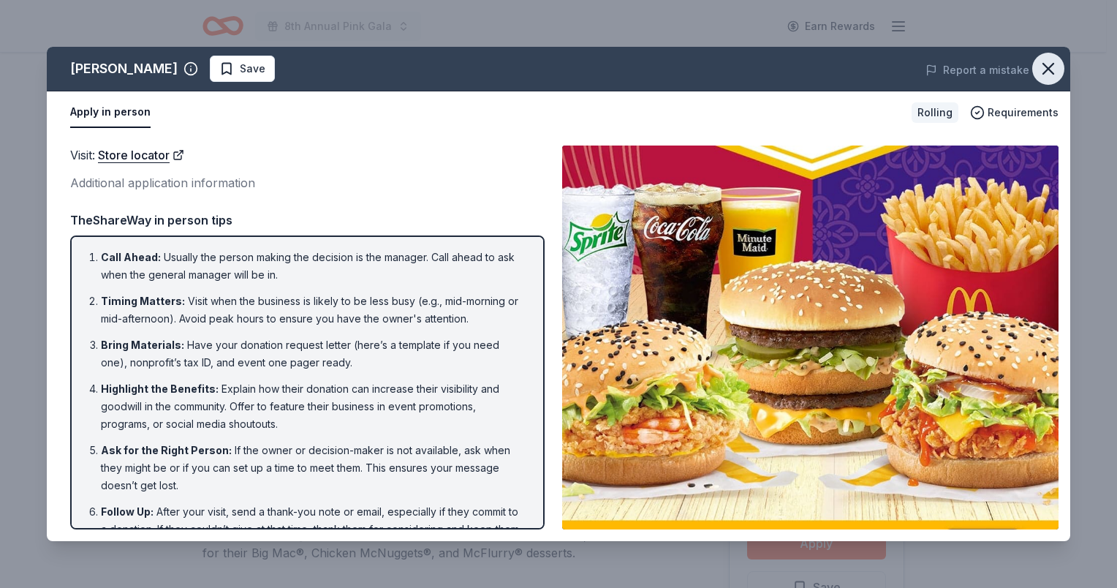
click at [1050, 66] on icon "button" at bounding box center [1048, 69] width 10 height 10
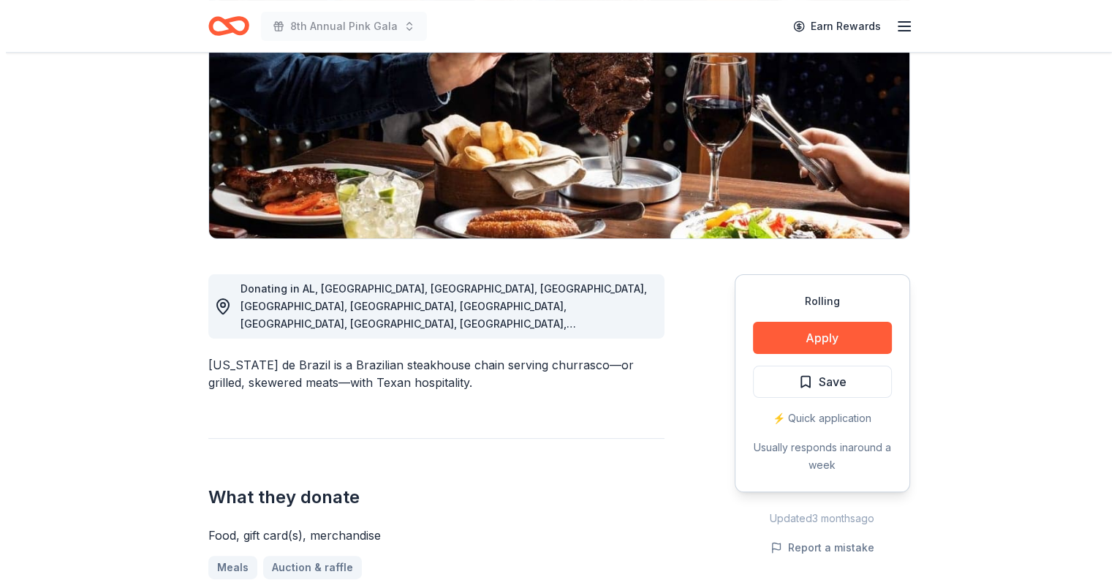
scroll to position [292, 0]
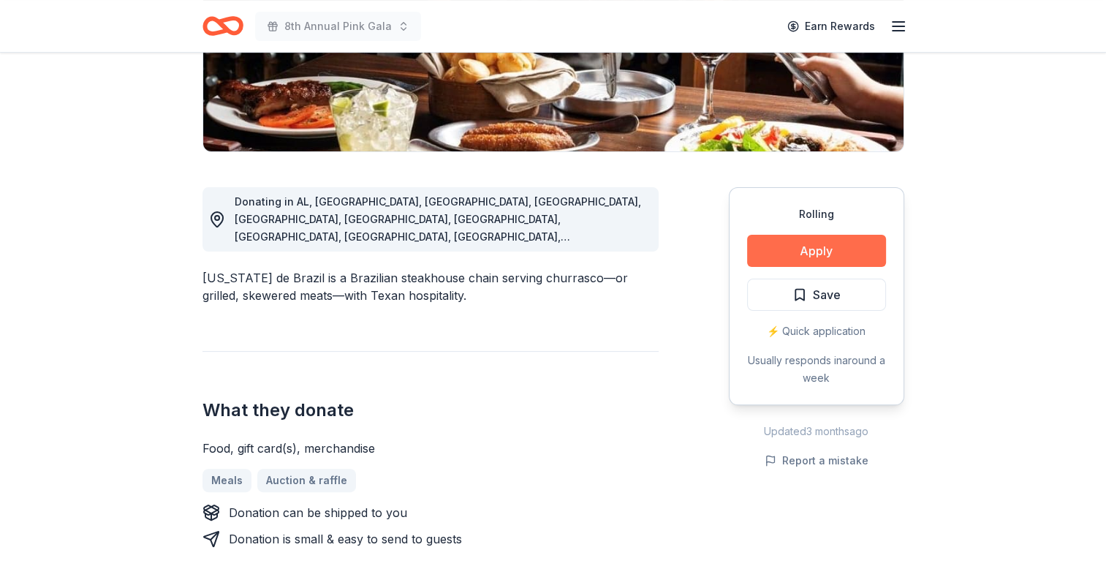
click at [788, 246] on button "Apply" at bounding box center [816, 251] width 139 height 32
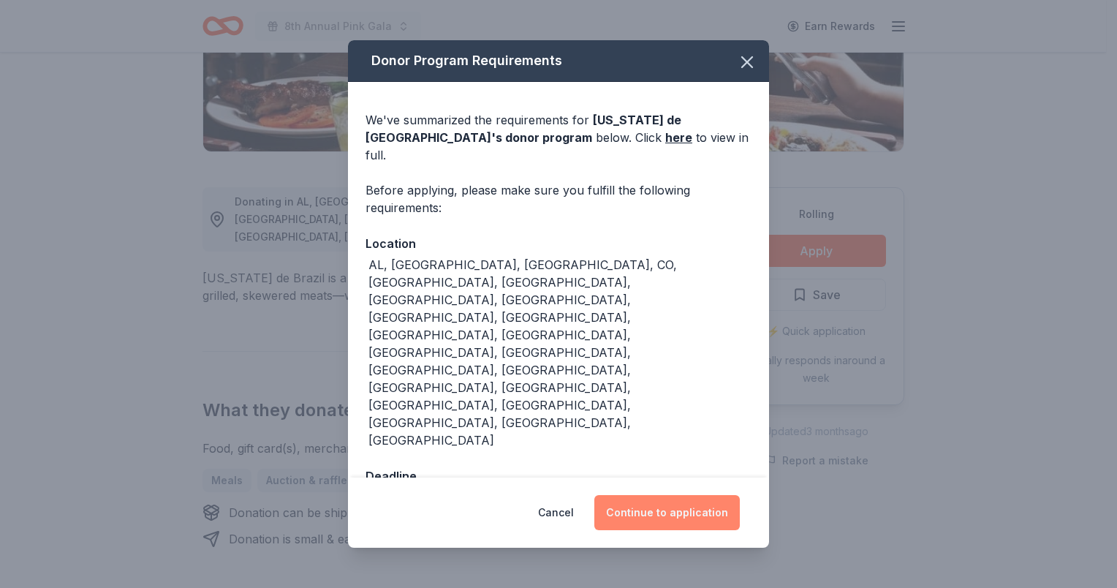
click at [698, 495] on button "Continue to application" at bounding box center [667, 512] width 146 height 35
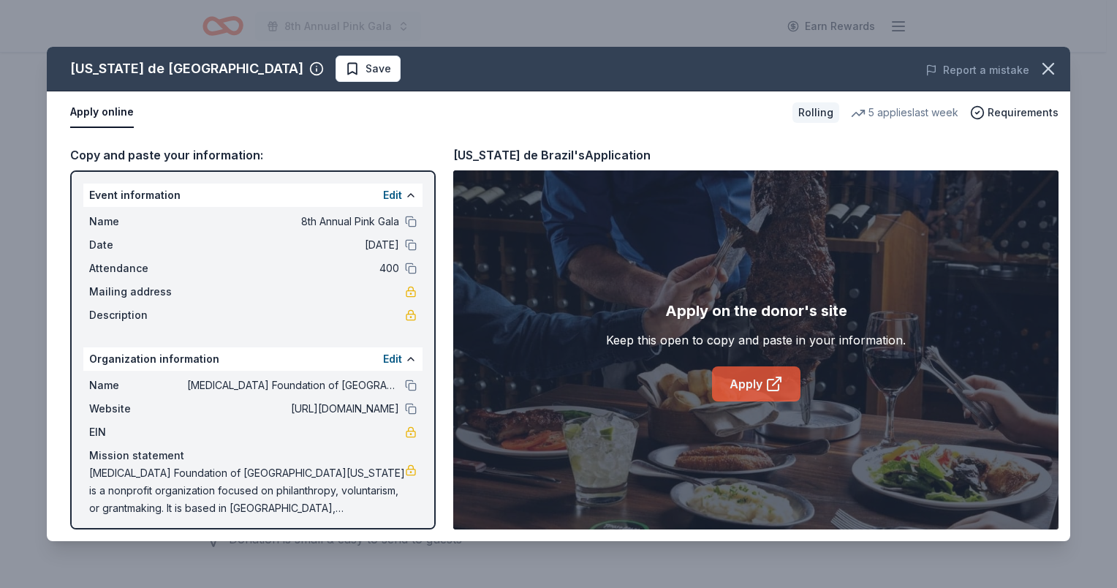
click at [746, 372] on link "Apply" at bounding box center [756, 383] width 88 height 35
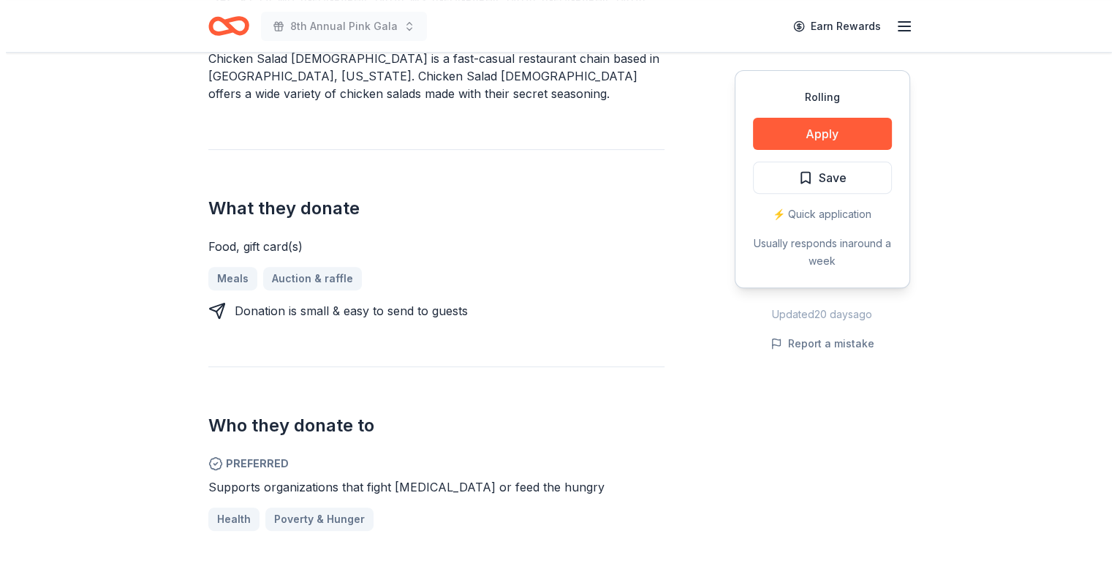
scroll to position [585, 0]
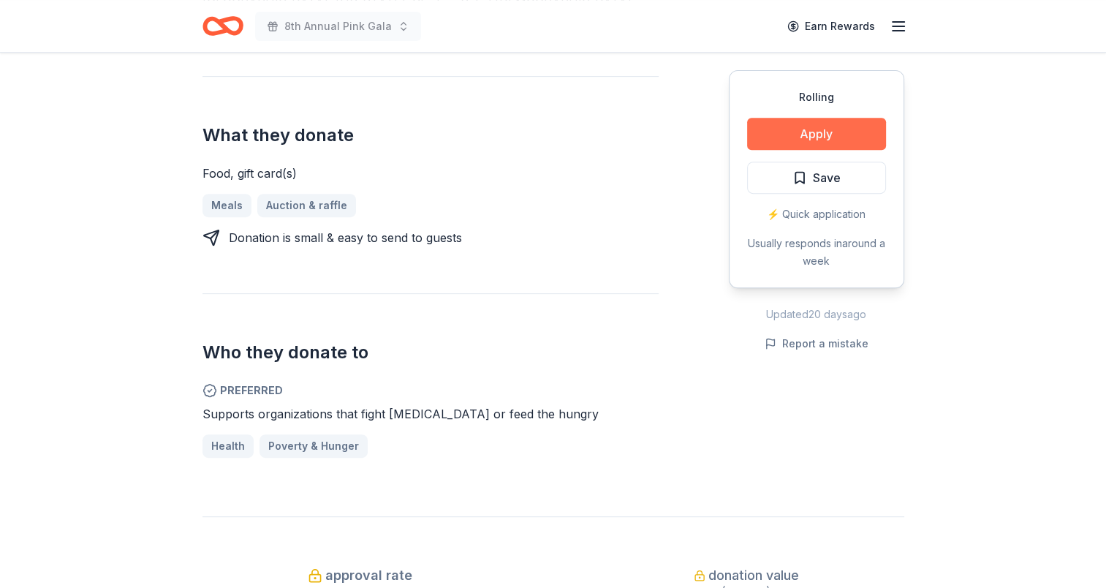
click at [831, 137] on button "Apply" at bounding box center [816, 134] width 139 height 32
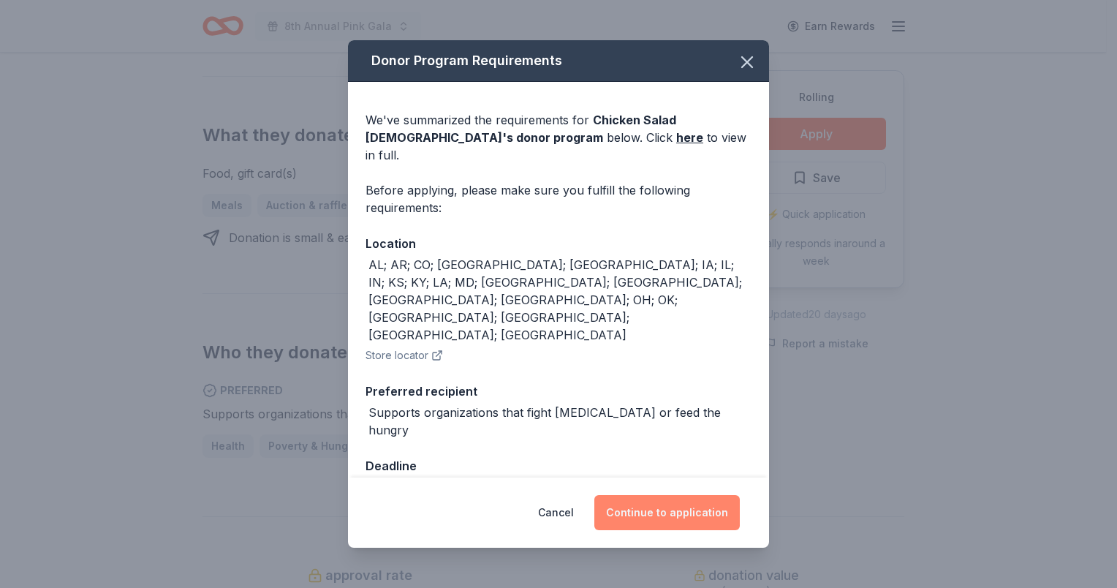
click at [665, 495] on button "Continue to application" at bounding box center [667, 512] width 146 height 35
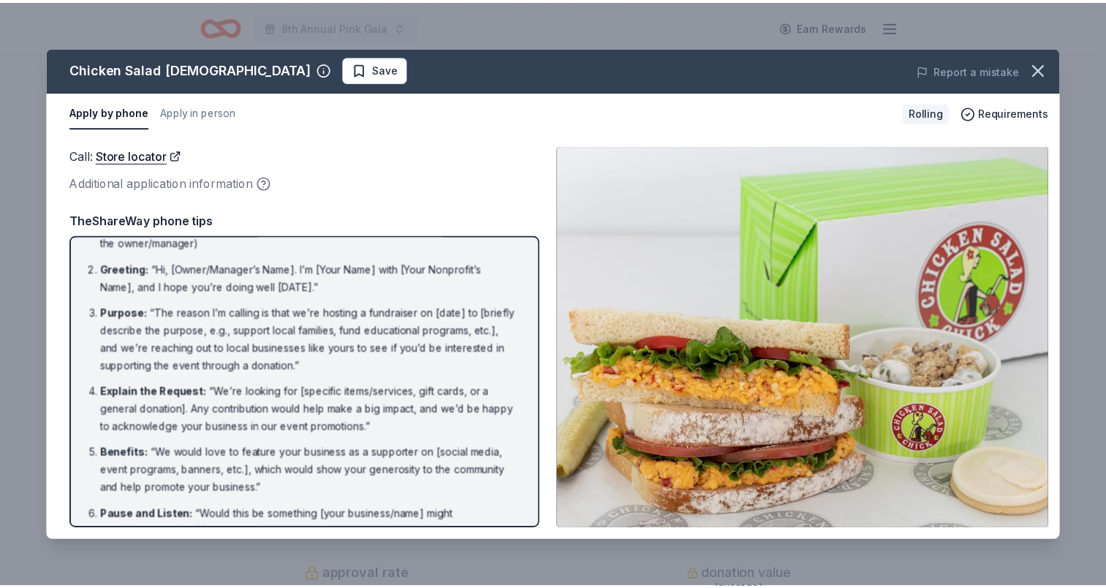
scroll to position [0, 0]
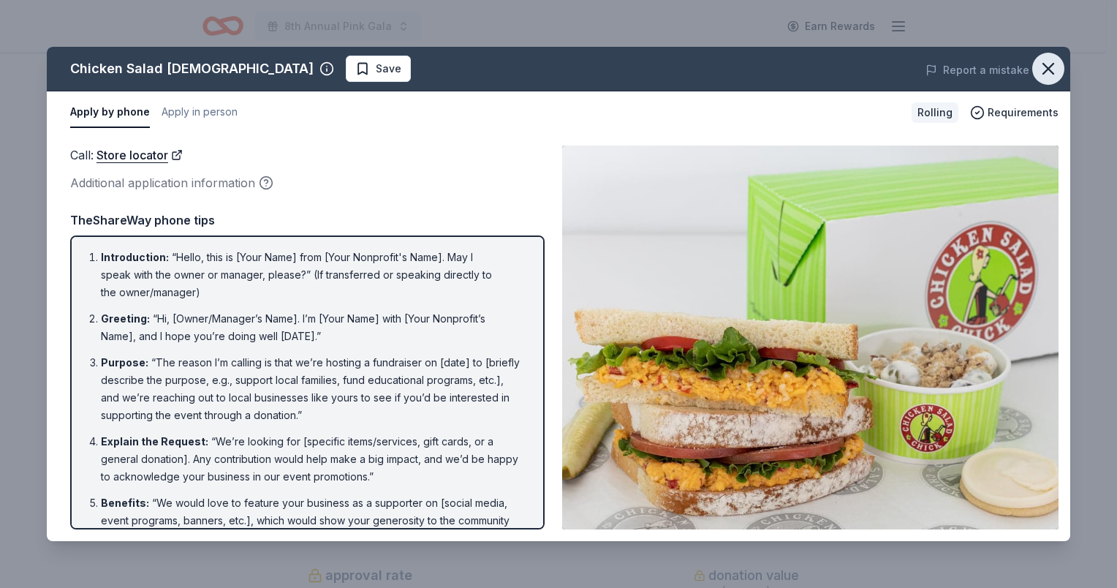
click at [1060, 67] on button "button" at bounding box center [1048, 69] width 32 height 32
